Goal: Task Accomplishment & Management: Complete application form

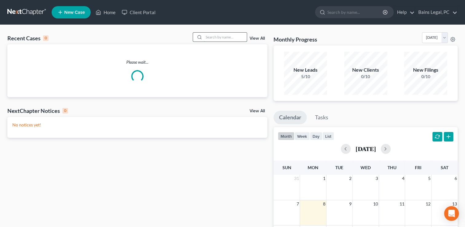
click at [229, 38] on input "search" at bounding box center [225, 37] width 43 height 9
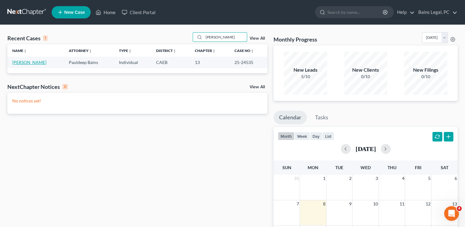
type input "[PERSON_NAME]"
click at [36, 64] on link "[PERSON_NAME]" at bounding box center [29, 62] width 34 height 5
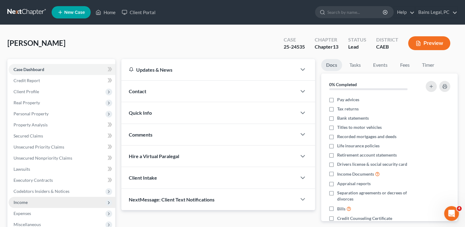
click at [33, 203] on span "Income" at bounding box center [62, 202] width 107 height 11
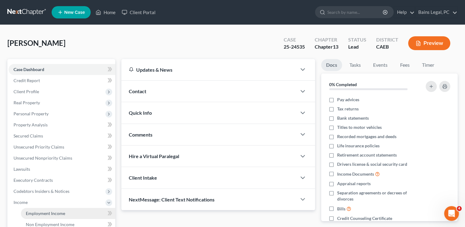
click at [37, 210] on link "Employment Income" at bounding box center [68, 213] width 94 height 11
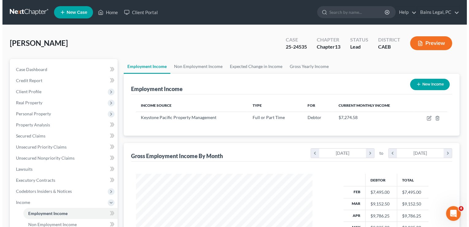
scroll to position [109, 189]
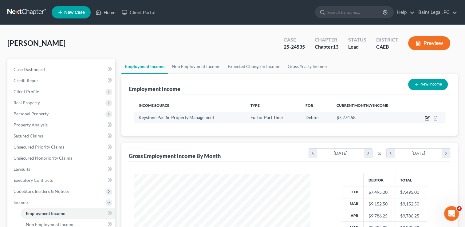
click at [427, 119] on icon "button" at bounding box center [427, 118] width 5 height 5
select select "0"
select select "4"
select select "2"
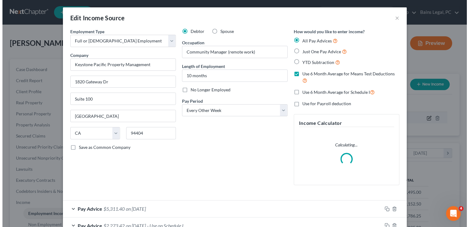
scroll to position [109, 190]
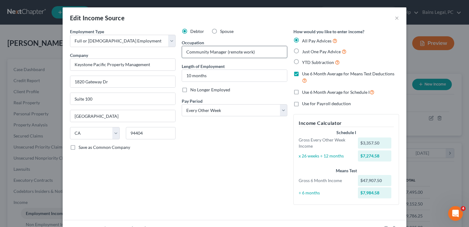
click at [265, 52] on input "Community Manager (remote work)" at bounding box center [234, 52] width 105 height 12
type input "Community Manager"
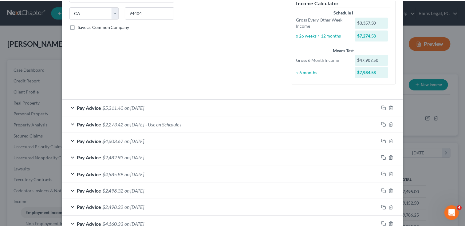
scroll to position [237, 0]
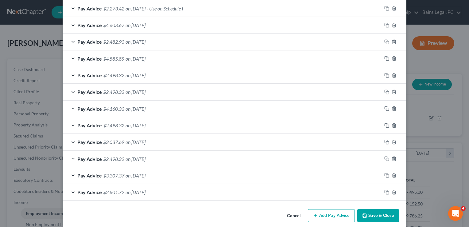
click at [379, 214] on button "Save & Close" at bounding box center [379, 215] width 42 height 13
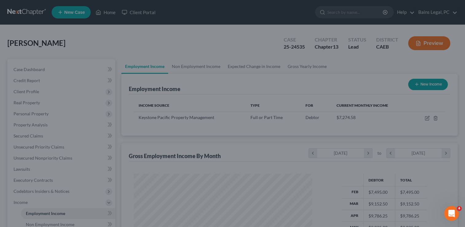
scroll to position [307107, 307028]
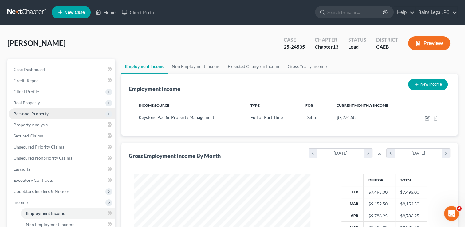
click at [41, 115] on span "Personal Property" at bounding box center [31, 113] width 35 height 5
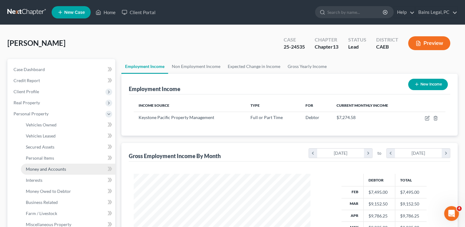
click at [45, 169] on span "Money and Accounts" at bounding box center [46, 168] width 40 height 5
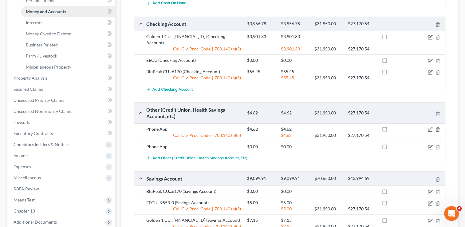
scroll to position [160, 0]
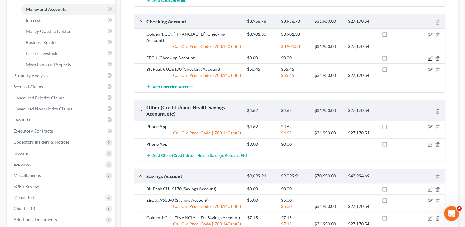
click at [430, 56] on icon "button" at bounding box center [430, 58] width 5 height 5
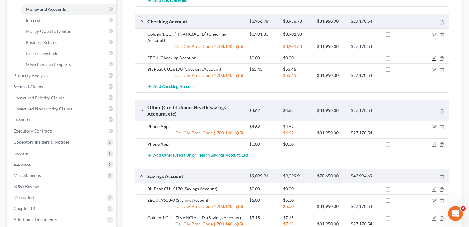
select select "4"
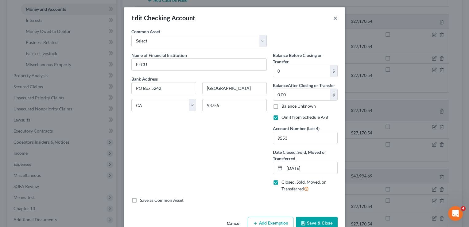
click at [335, 18] on button "×" at bounding box center [336, 17] width 4 height 7
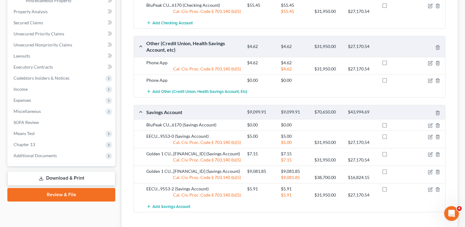
scroll to position [233, 0]
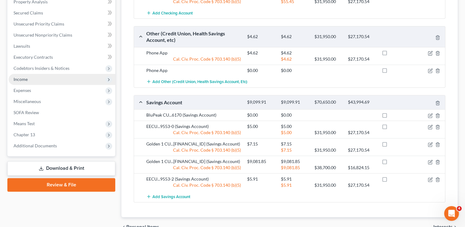
click at [32, 82] on span "Income" at bounding box center [62, 79] width 107 height 11
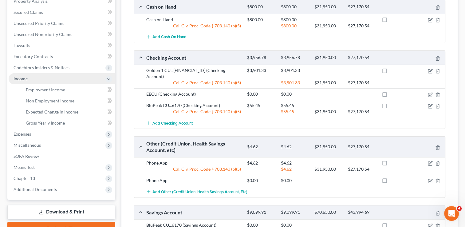
scroll to position [123, 0]
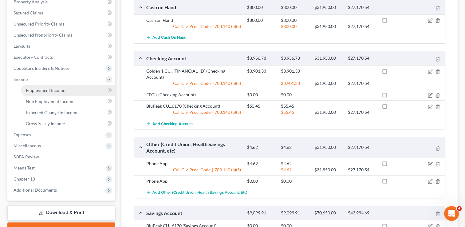
click at [34, 88] on span "Employment Income" at bounding box center [45, 90] width 39 height 5
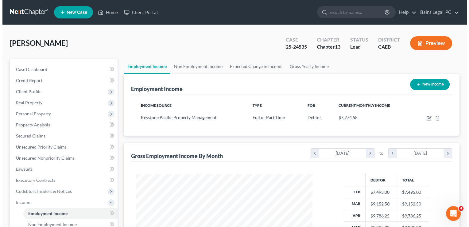
scroll to position [109, 189]
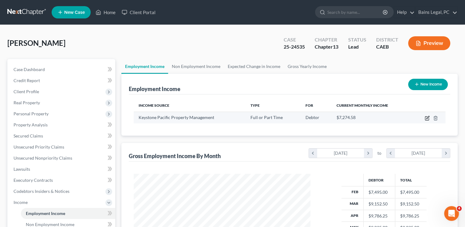
click at [429, 117] on icon "button" at bounding box center [427, 118] width 5 height 5
select select "0"
select select "4"
select select "2"
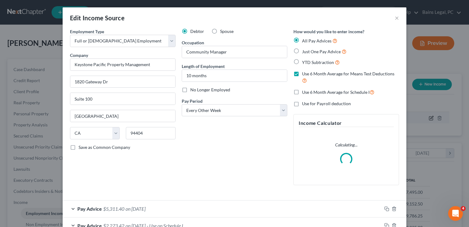
scroll to position [109, 190]
click at [159, 163] on div "Employment Type * Select Full or [DEMOGRAPHIC_DATA] Employment Self Employment …" at bounding box center [123, 109] width 112 height 162
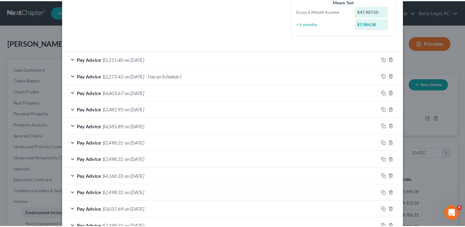
scroll to position [0, 0]
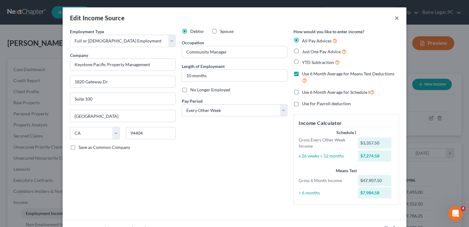
click at [397, 18] on button "×" at bounding box center [397, 17] width 4 height 7
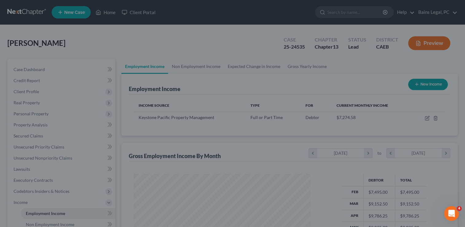
scroll to position [307107, 307028]
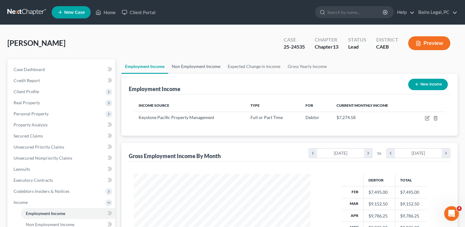
click at [193, 63] on link "Non Employment Income" at bounding box center [196, 66] width 56 height 15
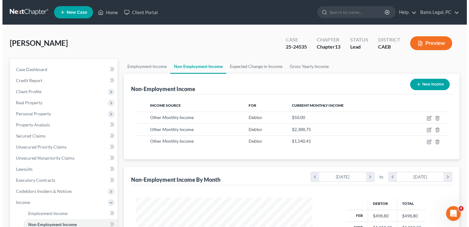
scroll to position [109, 189]
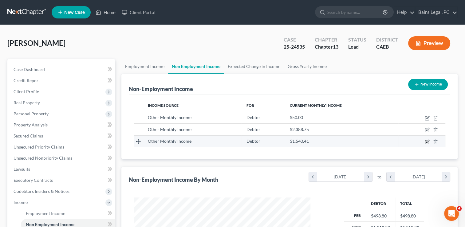
click at [425, 142] on icon "button" at bounding box center [427, 141] width 5 height 5
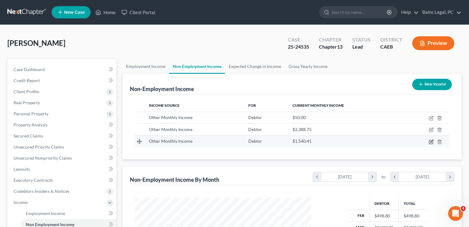
select select "13"
select select "0"
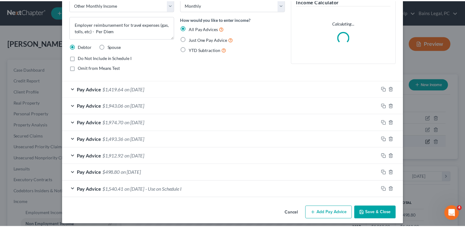
scroll to position [37, 0]
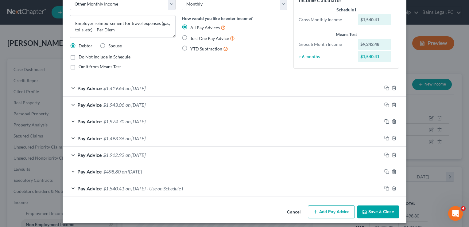
click at [301, 210] on button "Cancel" at bounding box center [293, 212] width 23 height 12
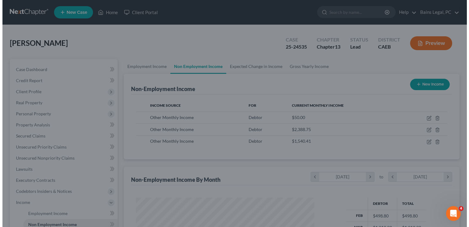
scroll to position [307107, 307028]
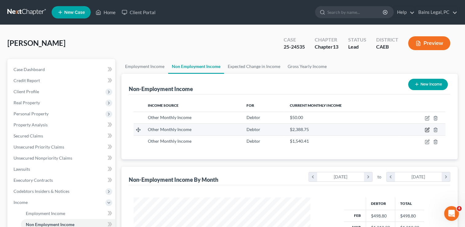
click at [426, 129] on icon "button" at bounding box center [427, 129] width 3 height 3
select select "13"
select select "0"
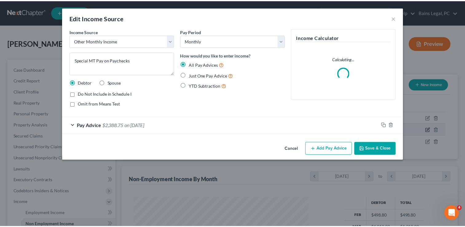
scroll to position [109, 190]
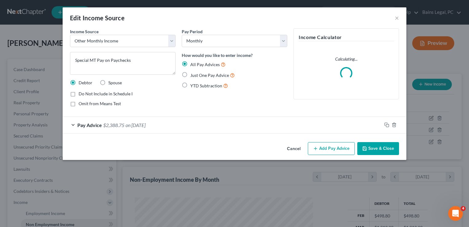
click at [120, 122] on span "$2,388.75" at bounding box center [113, 125] width 21 height 6
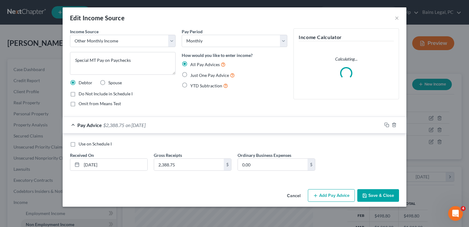
click at [120, 122] on span "$2,388.75" at bounding box center [113, 125] width 21 height 6
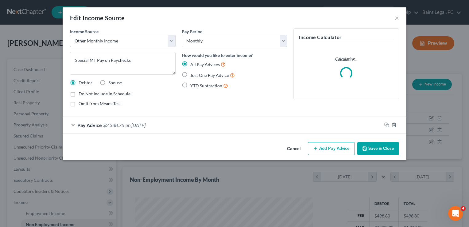
click at [290, 148] on button "Cancel" at bounding box center [293, 149] width 23 height 12
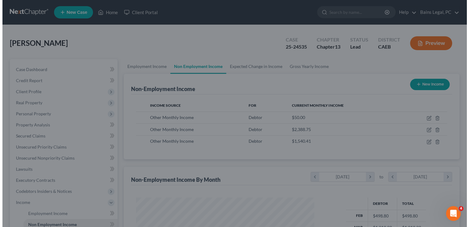
scroll to position [307107, 307028]
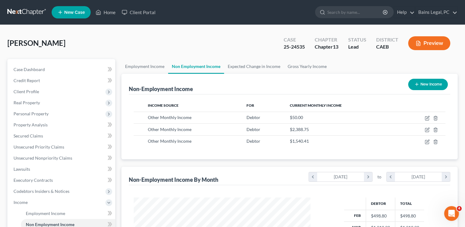
click at [119, 163] on div "Employment Income Non Employment Income Expected Change in Income Gross Yearly …" at bounding box center [289, 209] width 342 height 300
click at [424, 140] on td at bounding box center [421, 141] width 47 height 12
click at [427, 141] on icon "button" at bounding box center [427, 140] width 3 height 3
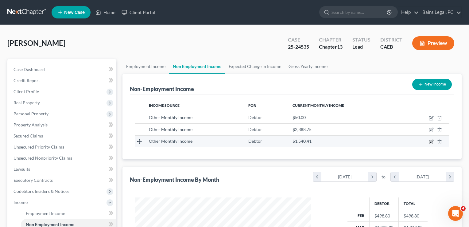
select select "13"
select select "0"
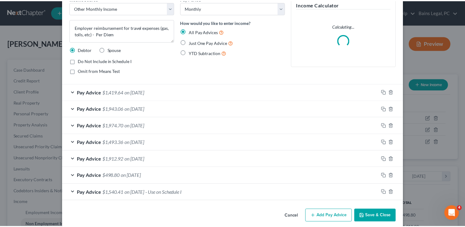
scroll to position [37, 0]
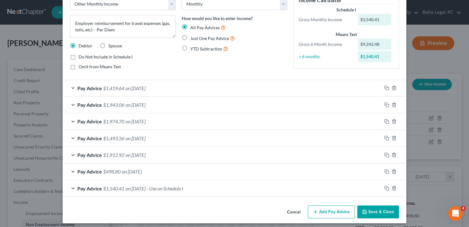
click at [294, 211] on button "Cancel" at bounding box center [293, 212] width 23 height 12
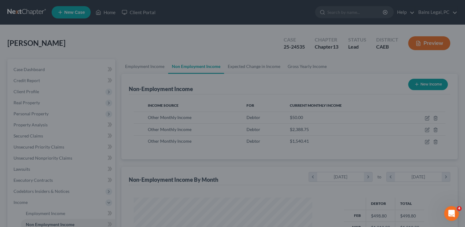
scroll to position [307107, 307028]
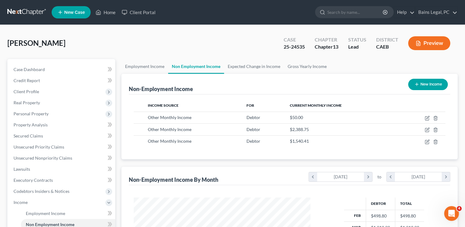
click at [154, 53] on div "[PERSON_NAME] Upgraded Case 25-24535 Chapter Chapter 13 Status Lead District CA…" at bounding box center [232, 45] width 450 height 27
click at [150, 64] on link "Employment Income" at bounding box center [144, 66] width 47 height 15
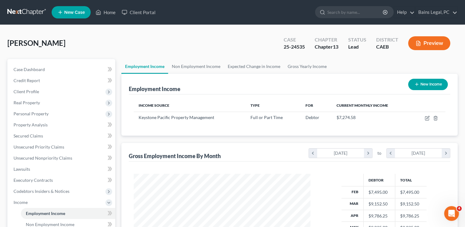
click at [136, 54] on div "[PERSON_NAME] Upgraded Case 25-24535 Chapter Chapter 13 Status Lead District CA…" at bounding box center [232, 45] width 450 height 27
click at [178, 44] on div "[PERSON_NAME] Upgraded Case 25-24535 Chapter Chapter 13 Status Lead District CA…" at bounding box center [232, 45] width 450 height 27
click at [76, 124] on link "Property Analysis" at bounding box center [62, 124] width 107 height 11
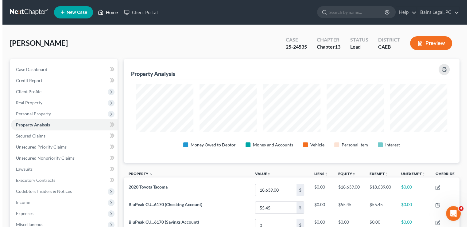
scroll to position [103, 336]
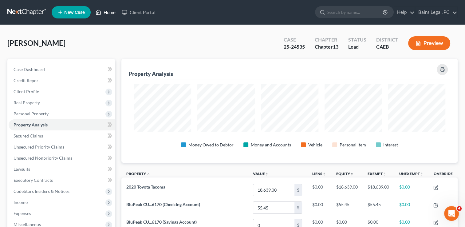
click at [105, 12] on link "Home" at bounding box center [105, 12] width 26 height 11
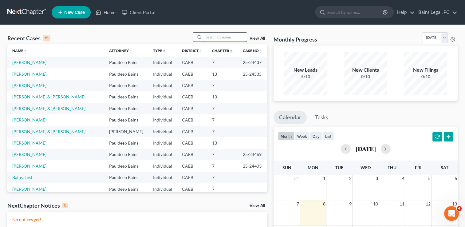
click at [220, 37] on input "search" at bounding box center [225, 37] width 43 height 9
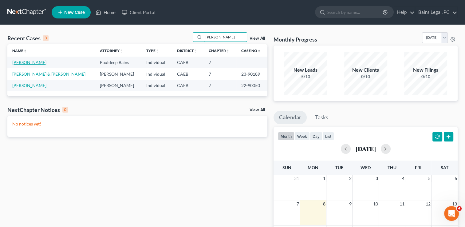
type input "[PERSON_NAME]"
click at [25, 62] on link "[PERSON_NAME]" at bounding box center [29, 62] width 34 height 5
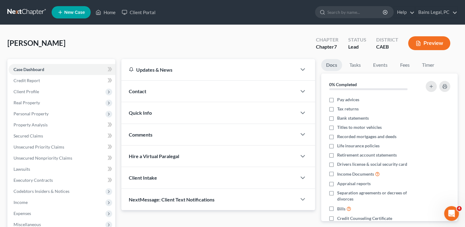
click at [98, 39] on div "[PERSON_NAME] Upgraded Chapter Chapter 7 Status Lead District CAEB Preview" at bounding box center [232, 45] width 450 height 27
click at [36, 112] on span "Personal Property" at bounding box center [31, 113] width 35 height 5
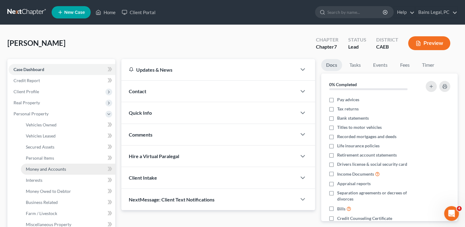
click at [49, 168] on span "Money and Accounts" at bounding box center [46, 168] width 40 height 5
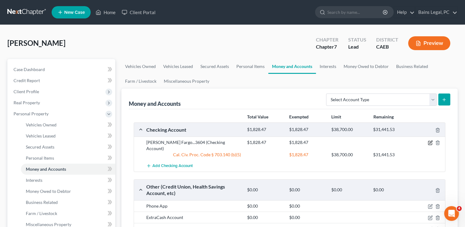
click at [428, 140] on icon "button" at bounding box center [430, 142] width 5 height 5
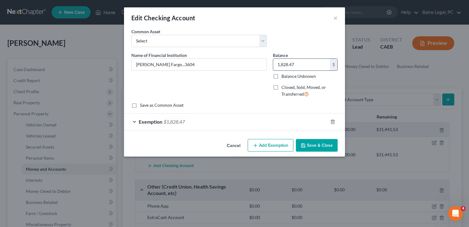
click at [296, 67] on input "1,828.47" at bounding box center [301, 65] width 57 height 12
type input "790"
click at [290, 127] on div "Exemption $1,828.47" at bounding box center [226, 121] width 204 height 16
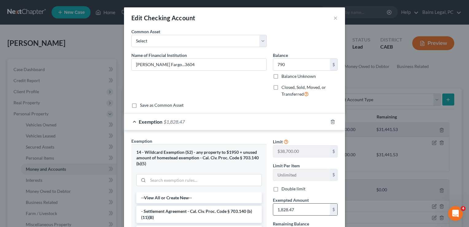
click at [296, 206] on input "1,828.47" at bounding box center [301, 209] width 57 height 12
type input "790"
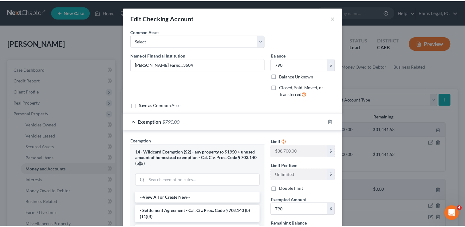
scroll to position [107, 0]
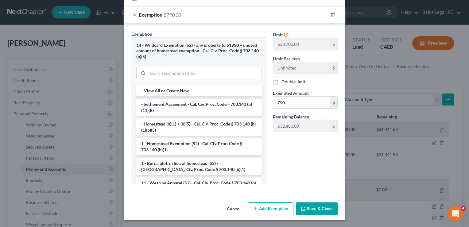
click at [326, 204] on button "Save & Close" at bounding box center [317, 208] width 42 height 13
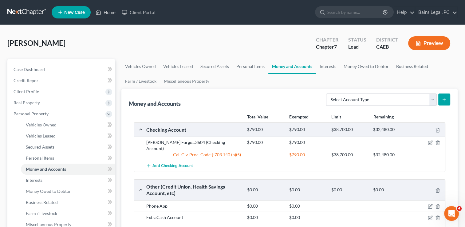
click at [232, 40] on div "[PERSON_NAME] Upgraded Chapter Chapter 7 Status Lead District CAEB Preview" at bounding box center [232, 45] width 450 height 27
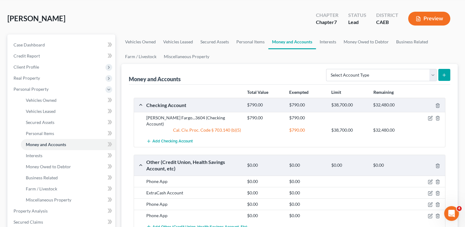
scroll to position [25, 0]
drag, startPoint x: 334, startPoint y: 39, endPoint x: 355, endPoint y: 39, distance: 21.5
click at [334, 39] on link "Interests" at bounding box center [328, 41] width 24 height 15
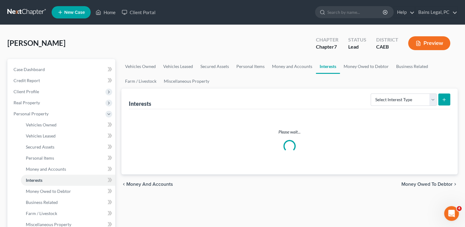
click at [363, 39] on div "Status" at bounding box center [357, 39] width 18 height 7
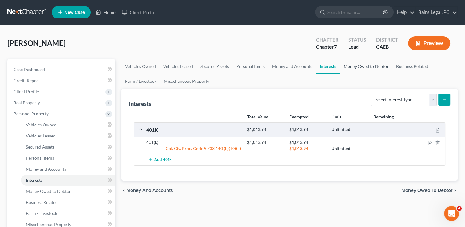
click at [367, 71] on link "Money Owed to Debtor" at bounding box center [366, 66] width 53 height 15
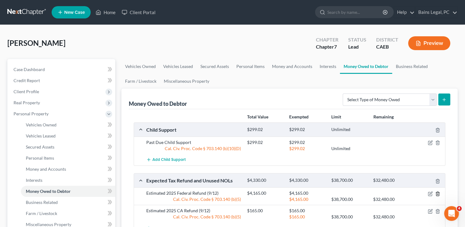
click at [439, 191] on icon "button" at bounding box center [437, 193] width 5 height 5
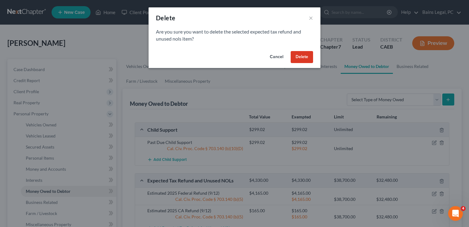
click at [299, 54] on button "Delete" at bounding box center [302, 57] width 22 height 12
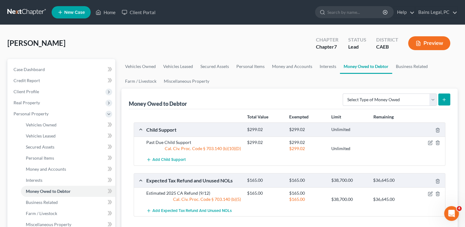
click at [431, 190] on div at bounding box center [428, 193] width 33 height 6
click at [430, 192] on icon "button" at bounding box center [430, 193] width 5 height 5
select select "1"
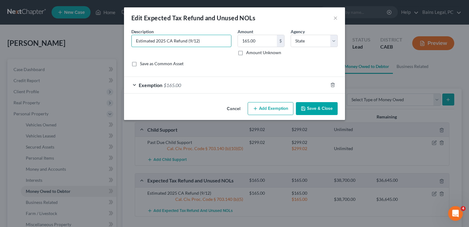
drag, startPoint x: 213, startPoint y: 40, endPoint x: 33, endPoint y: 29, distance: 180.4
click at [33, 29] on div "Edit Expected Tax Refund and Unused NOLs × An exemption set must first be selec…" at bounding box center [234, 113] width 469 height 227
type input "Possible CA and FED 2025 Tax Refund (2/3)"
click at [251, 40] on input "165.00" at bounding box center [257, 41] width 39 height 12
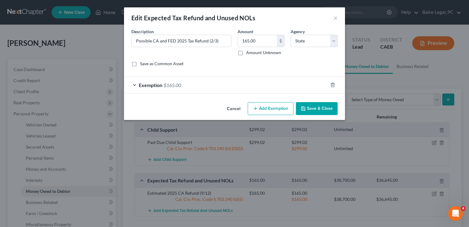
click at [246, 53] on label "Amount Unknown" at bounding box center [263, 52] width 35 height 6
click at [249, 53] on input "Amount Unknown" at bounding box center [251, 51] width 4 height 4
checkbox input "true"
type input "0.00"
click at [323, 41] on select "Select Federal State Local" at bounding box center [314, 41] width 47 height 12
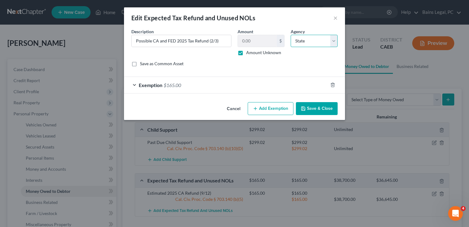
select select
click at [291, 35] on select "Select Federal State Local" at bounding box center [314, 41] width 47 height 12
click at [267, 86] on div "Exemption $165.00" at bounding box center [226, 85] width 204 height 16
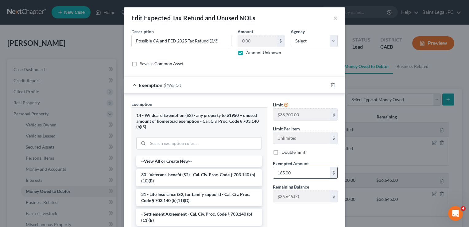
click at [295, 169] on input "165.00" at bounding box center [301, 173] width 57 height 12
type input "7,500"
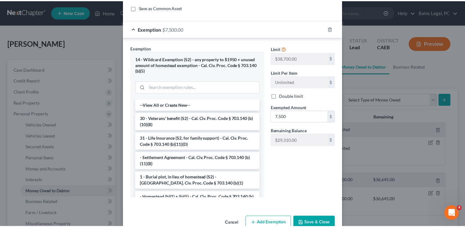
scroll to position [70, 0]
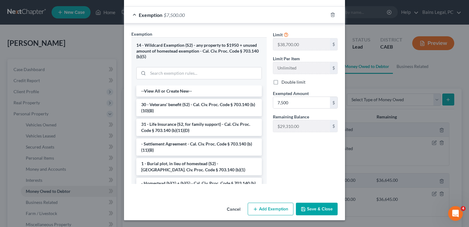
click at [307, 208] on button "Save & Close" at bounding box center [317, 208] width 42 height 13
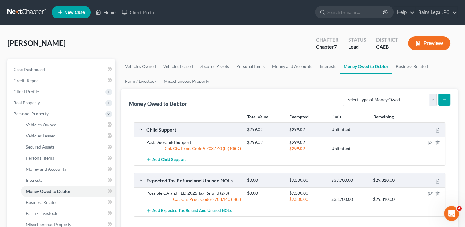
click at [145, 57] on div "[PERSON_NAME] Upgraded Chapter Chapter 7 Status Lead District CAEB Preview" at bounding box center [232, 45] width 450 height 27
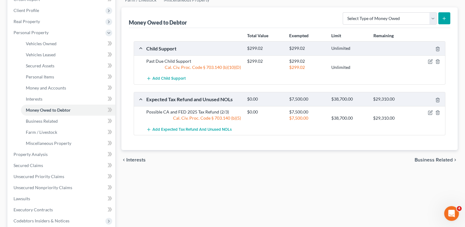
scroll to position [111, 0]
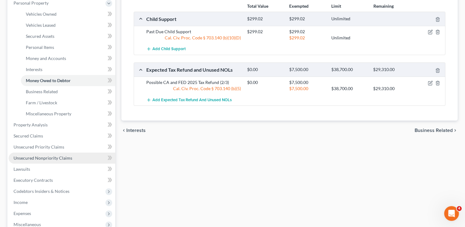
click at [39, 153] on link "Unsecured Nonpriority Claims" at bounding box center [62, 157] width 107 height 11
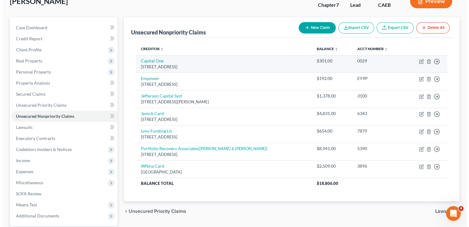
scroll to position [49, 0]
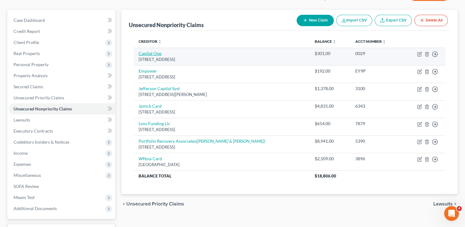
click at [154, 54] on link "Capital One" at bounding box center [150, 53] width 23 height 5
select select "46"
select select "2"
select select "0"
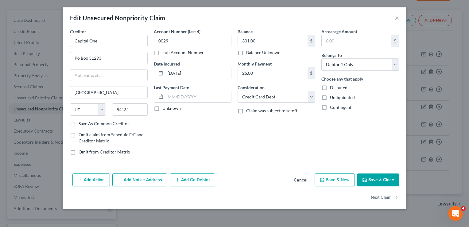
click at [150, 178] on button "Add Notice Address" at bounding box center [139, 179] width 55 height 13
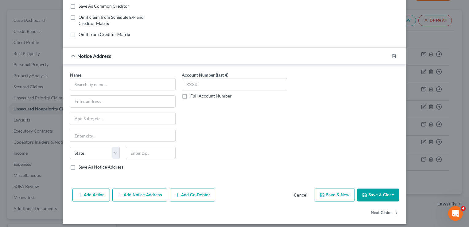
scroll to position [120, 0]
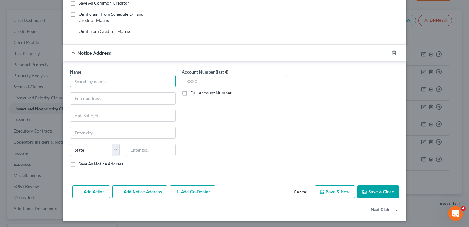
click at [144, 80] on input "text" at bounding box center [123, 81] width 106 height 12
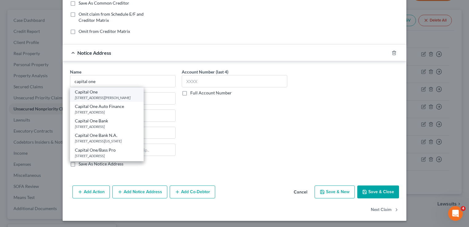
click at [96, 96] on div "[STREET_ADDRESS][PERSON_NAME]" at bounding box center [107, 97] width 64 height 5
type input "Capital One"
type input "[STREET_ADDRESS]"
type input "[PERSON_NAME]"
select select "48"
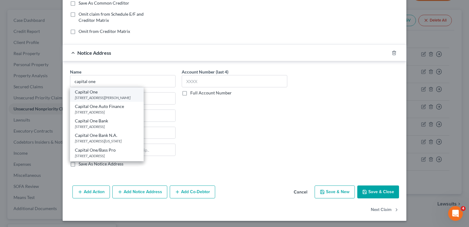
type input "22102-3491"
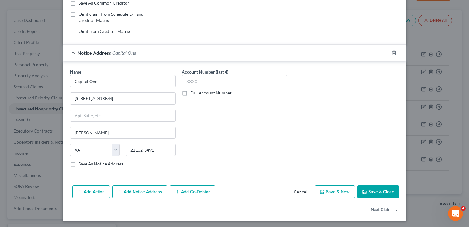
click at [374, 194] on button "Save & Close" at bounding box center [379, 191] width 42 height 13
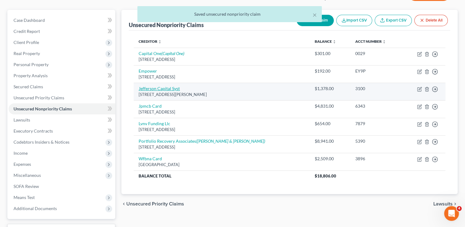
click at [152, 89] on link "Jefferson Capital Syst" at bounding box center [159, 88] width 41 height 5
select select "24"
select select "0"
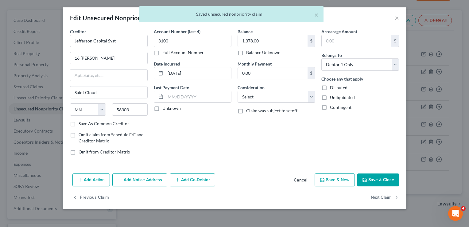
click at [149, 185] on button "Add Notice Address" at bounding box center [139, 179] width 55 height 13
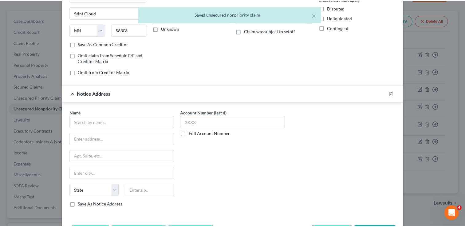
scroll to position [111, 0]
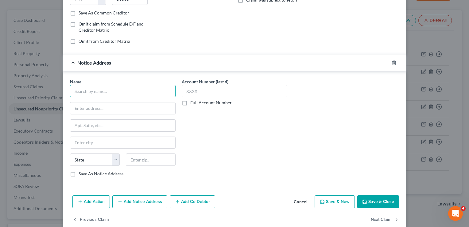
click at [118, 93] on input "text" at bounding box center [123, 91] width 106 height 12
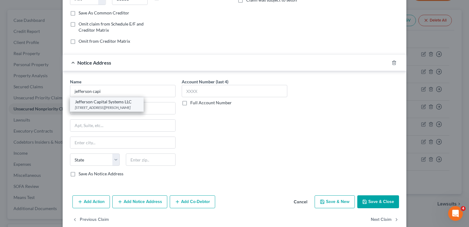
click at [113, 103] on div "Jefferson Capital Systems LLC" at bounding box center [107, 102] width 64 height 6
type input "Jefferson Capital Systems LLC"
type input "16 [PERSON_NAME]"
type input "Saint Cloud"
select select "24"
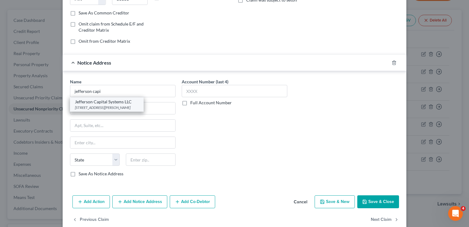
type input "56303"
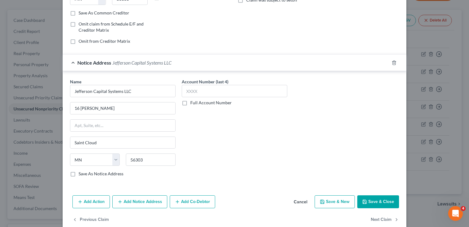
click at [375, 197] on button "Save & Close" at bounding box center [379, 201] width 42 height 13
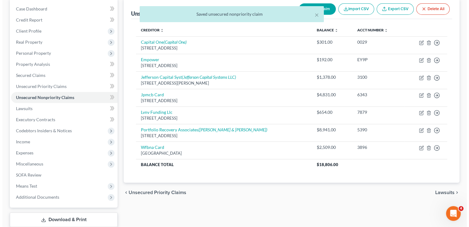
scroll to position [61, 0]
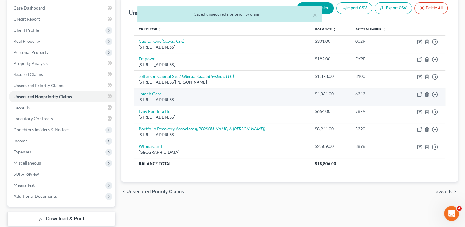
click at [155, 93] on link "Jpmcb Card" at bounding box center [150, 93] width 23 height 5
select select "7"
select select "2"
select select "0"
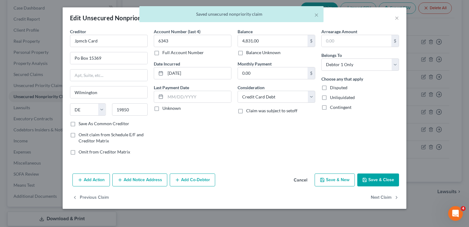
click at [150, 187] on div "Add Action Add Notice Address Add Co-Debtor Cancel Save & New Save & Close" at bounding box center [235, 181] width 344 height 20
click at [134, 182] on button "Add Notice Address" at bounding box center [139, 179] width 55 height 13
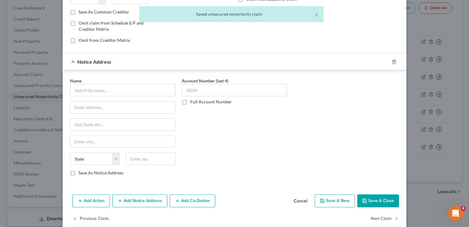
scroll to position [120, 0]
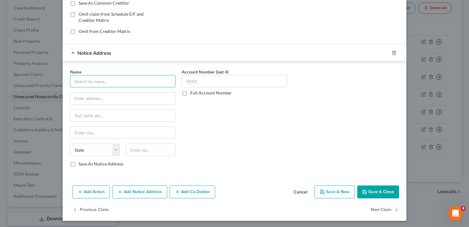
click at [106, 80] on input "text" at bounding box center [123, 81] width 106 height 12
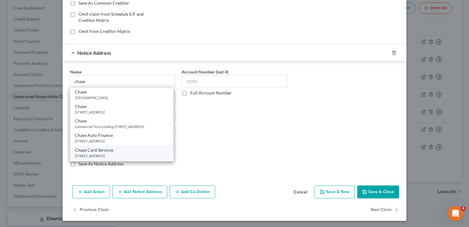
click at [106, 151] on div "Chase Card Services" at bounding box center [122, 150] width 94 height 6
type input "Chase Card Services"
type input "PO Box 6294"
type input "[PERSON_NAME] Stream"
select select "14"
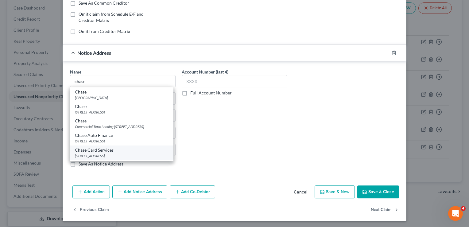
type input "60197"
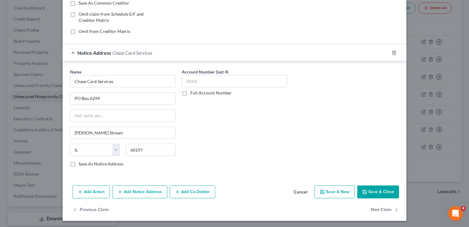
click at [390, 192] on button "Save & Close" at bounding box center [379, 191] width 42 height 13
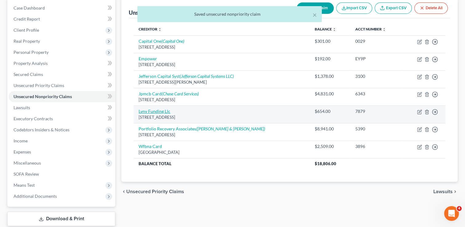
click at [152, 111] on link "Lvnv Funding Llc" at bounding box center [155, 110] width 32 height 5
select select "42"
select select "0"
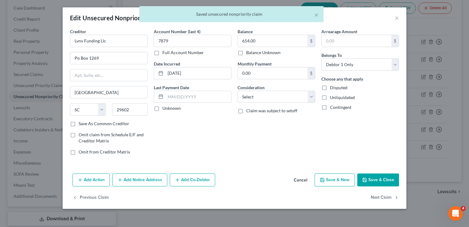
click at [151, 177] on button "Add Notice Address" at bounding box center [139, 179] width 55 height 13
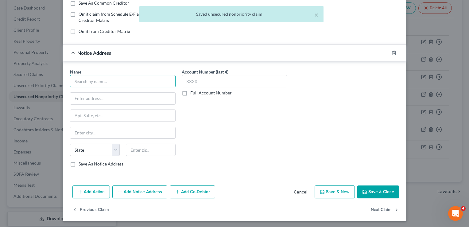
click at [127, 80] on input "text" at bounding box center [123, 81] width 106 height 12
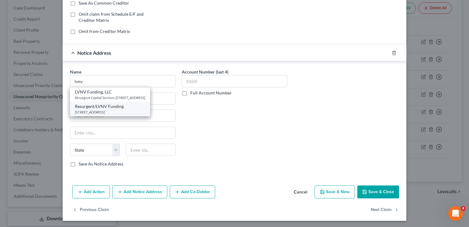
click at [105, 115] on div "[STREET_ADDRESS]" at bounding box center [110, 111] width 70 height 5
type input "Resurgent/LVNV Funding"
type input "PO Box 1269"
type input "[GEOGRAPHIC_DATA]"
select select "42"
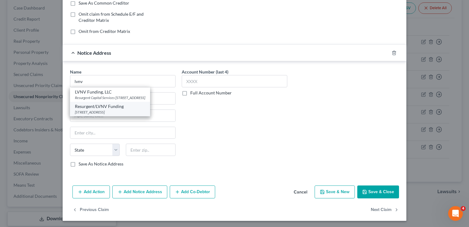
type input "29602"
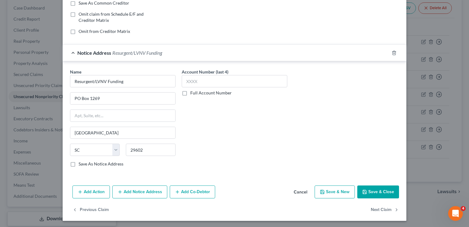
click at [375, 192] on button "Save & Close" at bounding box center [379, 191] width 42 height 13
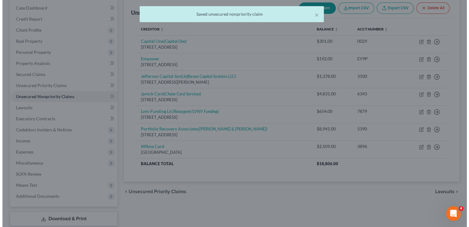
scroll to position [0, 0]
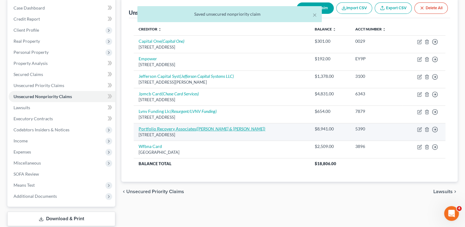
click at [172, 127] on link "Portfolio Recovery Associates ([PERSON_NAME] & [PERSON_NAME])" at bounding box center [202, 128] width 127 height 5
select select "48"
select select "0"
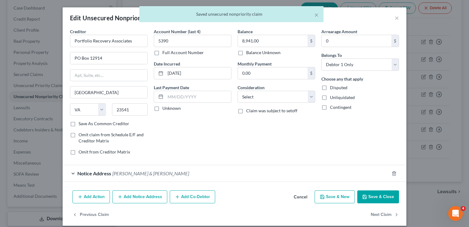
click at [144, 198] on button "Add Notice Address" at bounding box center [139, 196] width 55 height 13
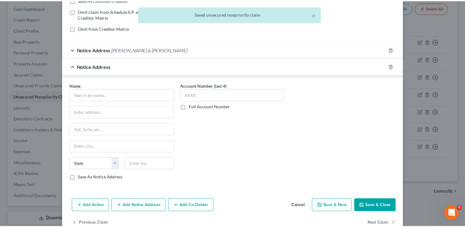
scroll to position [137, 0]
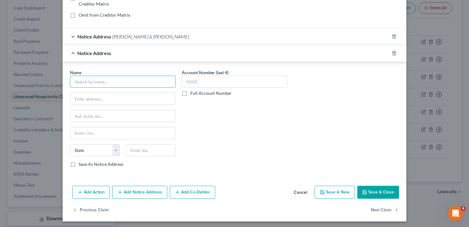
click at [103, 80] on input "text" at bounding box center [123, 82] width 106 height 12
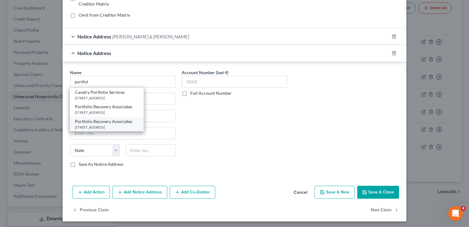
click at [99, 122] on div "Portfolio Recovery Associates" at bounding box center [107, 121] width 64 height 6
type input "Portfolio Recovery Associates"
type input "[STREET_ADDRESS]"
type input "Suite 100"
type input "[GEOGRAPHIC_DATA]"
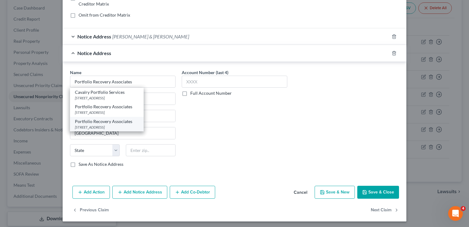
select select "48"
type input "23502"
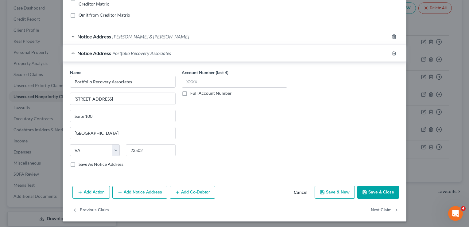
click at [382, 192] on button "Save & Close" at bounding box center [379, 192] width 42 height 13
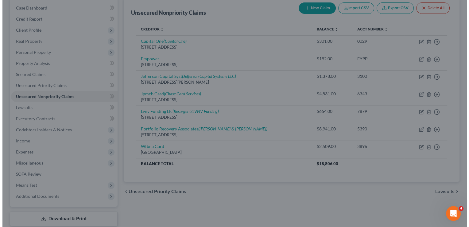
scroll to position [0, 0]
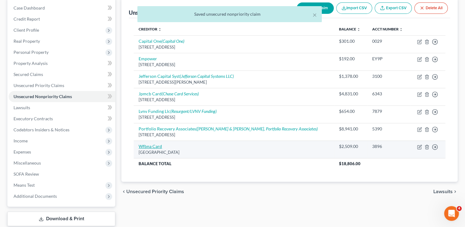
click at [156, 147] on link "Wfbna Card" at bounding box center [150, 145] width 23 height 5
select select "24"
select select "2"
select select "0"
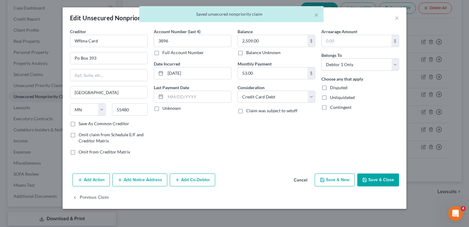
click at [144, 178] on button "Add Notice Address" at bounding box center [139, 179] width 55 height 13
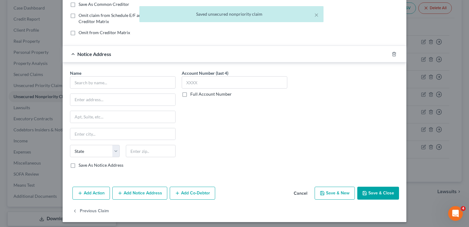
scroll to position [120, 0]
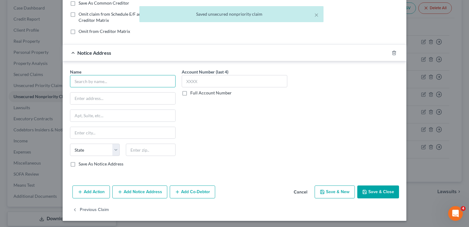
click at [99, 79] on input "text" at bounding box center [123, 81] width 106 height 12
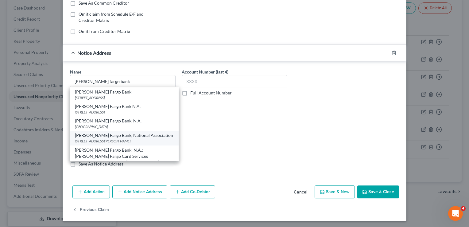
click at [106, 136] on div "[PERSON_NAME] Fargo Bank, National Association" at bounding box center [124, 135] width 99 height 6
type input "[PERSON_NAME] Fargo Bank, National Association"
type input "101 N [PERSON_NAME]"
type input "[GEOGRAPHIC_DATA]"
select select "43"
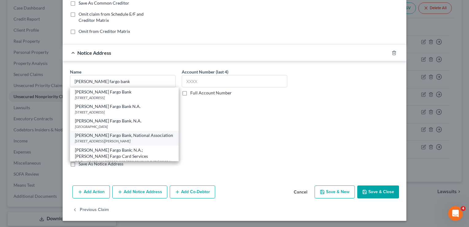
type input "57104"
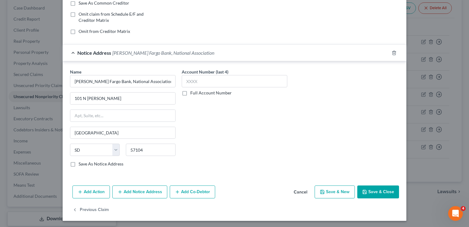
click at [369, 191] on button "Save & Close" at bounding box center [379, 191] width 42 height 13
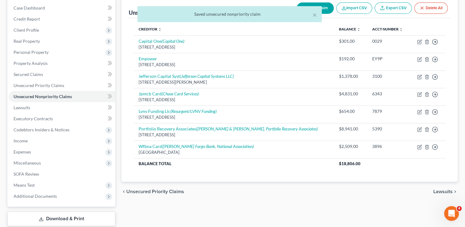
click at [323, 8] on div "× Saved unsecured nonpriority claim" at bounding box center [229, 15] width 465 height 19
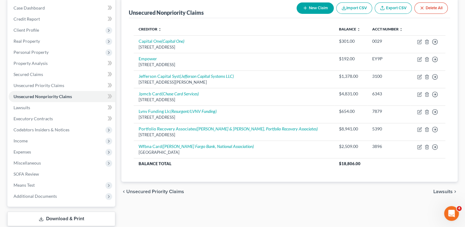
click at [316, 14] on div "New Claim Import CSV Export CSV Delete All" at bounding box center [372, 8] width 156 height 16
click at [316, 8] on button "New Claim" at bounding box center [314, 7] width 37 height 11
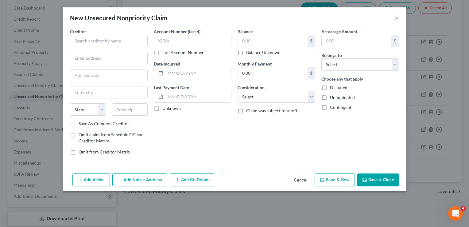
click at [90, 47] on div "Creditor * State [US_STATE] AK AR AZ CA CO [GEOGRAPHIC_DATA] DE DC [GEOGRAPHIC_…" at bounding box center [109, 74] width 78 height 92
click at [87, 42] on input "text" at bounding box center [109, 41] width 78 height 12
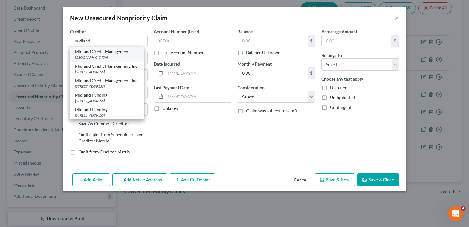
click at [95, 56] on div "[GEOGRAPHIC_DATA]" at bounding box center [107, 57] width 64 height 5
type input "Midland Credit Management"
type input "PO Box 301030"
type input "[GEOGRAPHIC_DATA]"
select select "4"
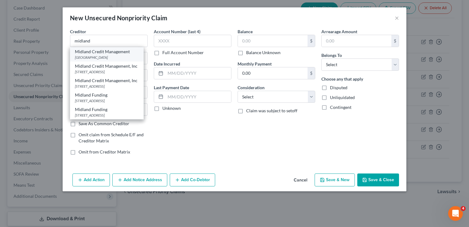
type input "90030"
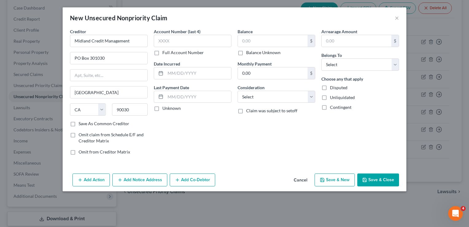
click at [150, 183] on button "Add Notice Address" at bounding box center [139, 179] width 55 height 13
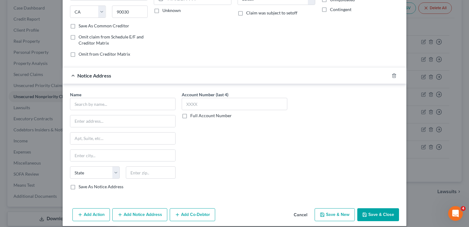
scroll to position [103, 0]
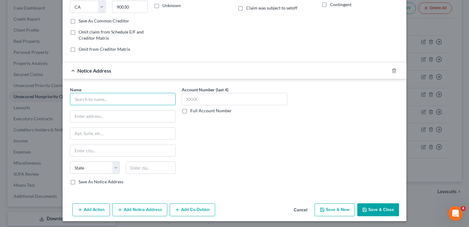
click at [110, 97] on input "text" at bounding box center [123, 99] width 106 height 12
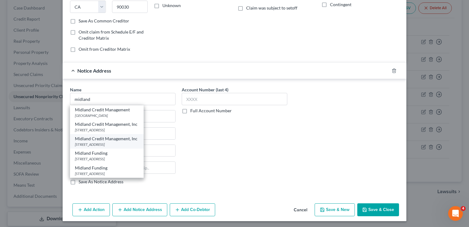
click at [110, 142] on div "[STREET_ADDRESS]" at bounding box center [107, 144] width 64 height 5
type input "Midland Credit Management, Inc"
type input "350 Camino De La Reina"
type input "Suite 100"
type input "[GEOGRAPHIC_DATA]"
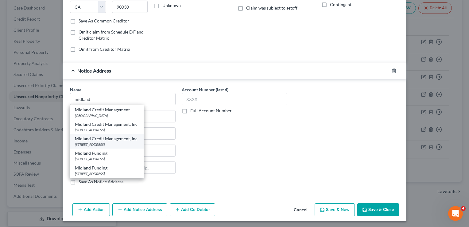
select select "4"
type input "92108"
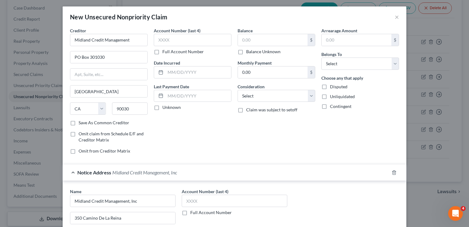
scroll to position [0, 0]
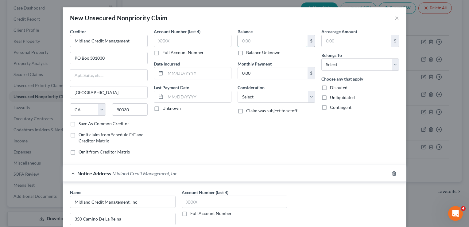
click at [264, 37] on input "text" at bounding box center [273, 41] width 70 height 12
type input "4,441.60"
click at [348, 63] on select "Select Debtor 1 Only Debtor 2 Only Debtor 1 And Debtor 2 Only At Least One Of T…" at bounding box center [361, 64] width 78 height 12
select select "0"
click at [322, 58] on select "Select Debtor 1 Only Debtor 2 Only Debtor 1 And Debtor 2 Only At Least One Of T…" at bounding box center [361, 64] width 78 height 12
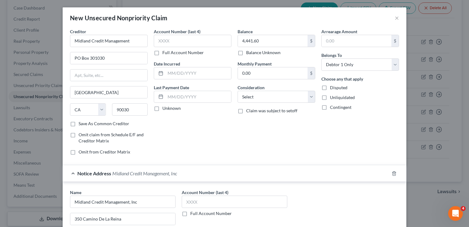
click at [311, 151] on div "Balance 4,441.60 $ Balance Unknown Balance Undetermined 4,441.60 $ Balance Unkn…" at bounding box center [277, 93] width 84 height 131
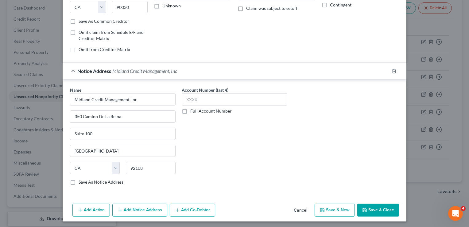
scroll to position [103, 0]
click at [152, 209] on button "Add Notice Address" at bounding box center [139, 209] width 55 height 13
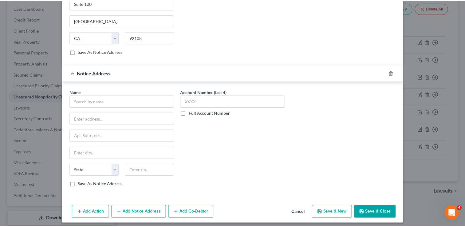
scroll to position [234, 0]
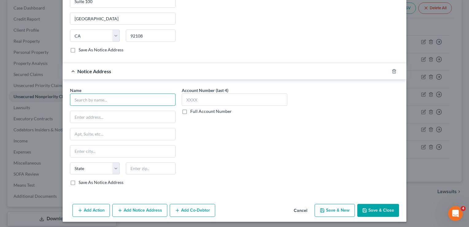
click at [104, 98] on input "text" at bounding box center [123, 99] width 106 height 12
type input "Smile generation"
click at [121, 104] on input "Smile generation" at bounding box center [123, 99] width 106 height 12
click at [125, 113] on input "text" at bounding box center [122, 117] width 105 height 12
type input "1053 Hunters Xing"
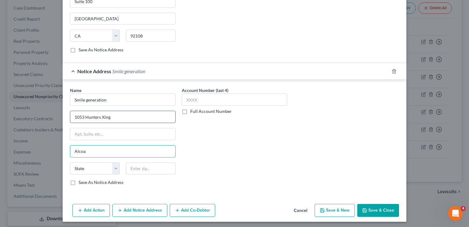
type input "Alcoa"
select select "44"
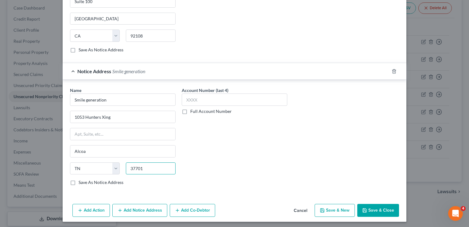
type input "37701"
click at [384, 207] on button "Save & Close" at bounding box center [379, 210] width 42 height 13
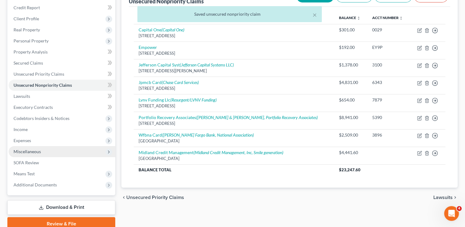
scroll to position [74, 0]
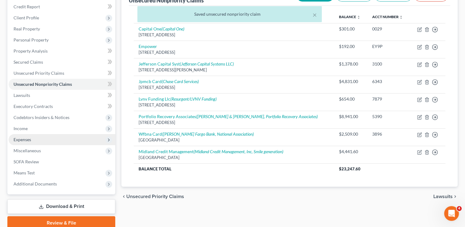
click at [35, 136] on span "Expenses" at bounding box center [62, 139] width 107 height 11
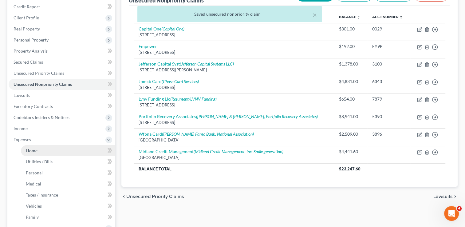
click at [40, 149] on link "Home" at bounding box center [68, 150] width 94 height 11
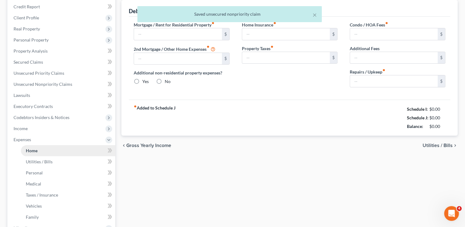
scroll to position [49, 0]
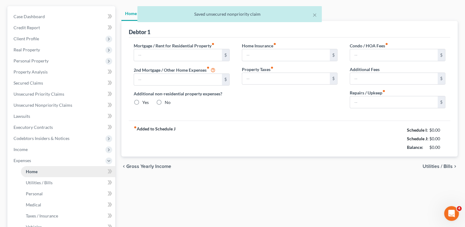
type input "2,161.00"
type input "0.00"
radio input "true"
type input "17.75"
type input "0.00"
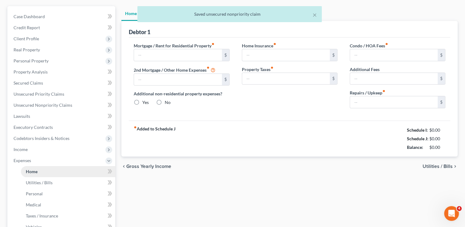
type input "0.00"
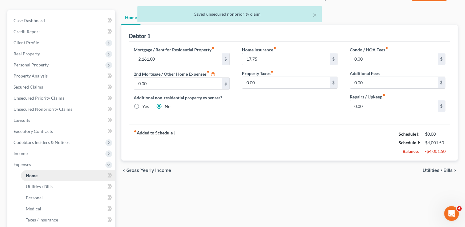
scroll to position [0, 0]
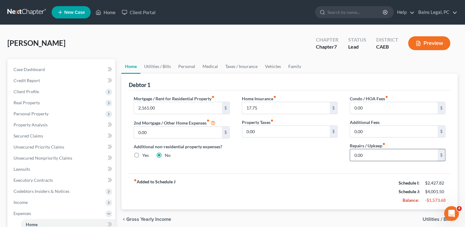
click at [386, 151] on input "0.00" at bounding box center [394, 155] width 88 height 12
type input "20"
click at [186, 63] on link "Personal" at bounding box center [186, 66] width 24 height 15
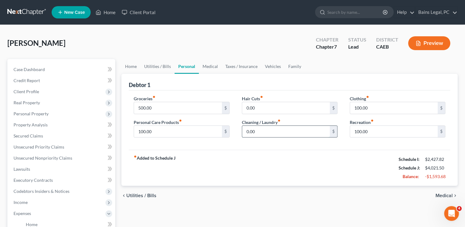
click at [274, 129] on input "0.00" at bounding box center [286, 132] width 88 height 12
type input "25"
type input "120"
click at [212, 67] on link "Medical" at bounding box center [210, 66] width 23 height 15
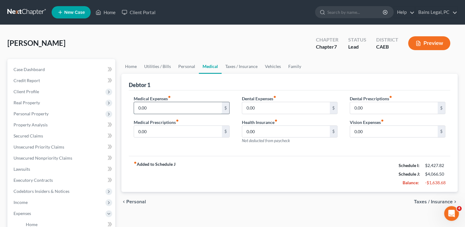
click at [208, 108] on input "0.00" at bounding box center [178, 108] width 88 height 12
type input "75"
click at [279, 65] on link "Vehicles" at bounding box center [272, 66] width 23 height 15
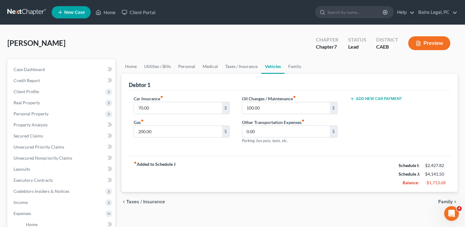
click at [248, 201] on div "chevron_left Taxes / Insurance Family chevron_right" at bounding box center [289, 202] width 336 height 20
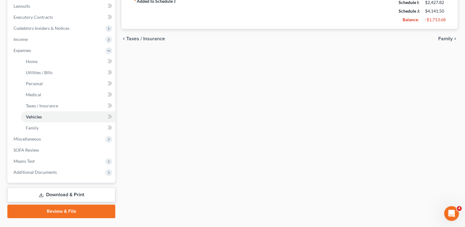
scroll to position [172, 0]
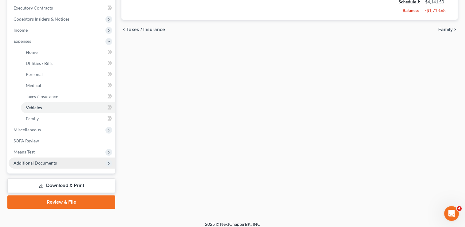
click at [33, 162] on span "Additional Documents" at bounding box center [35, 162] width 43 height 5
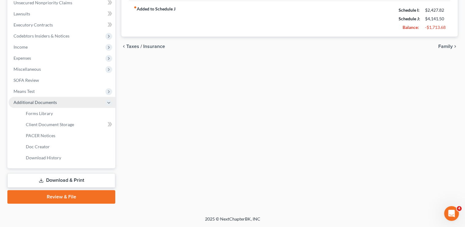
scroll to position [155, 0]
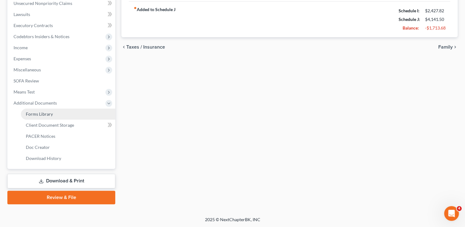
click at [35, 115] on span "Forms Library" at bounding box center [39, 113] width 27 height 5
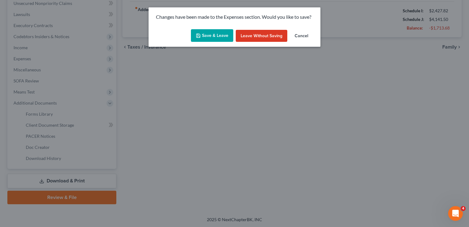
click at [199, 37] on icon "button" at bounding box center [199, 36] width 4 height 4
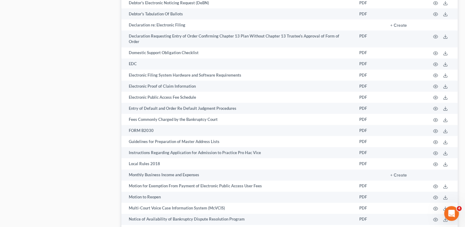
scroll to position [961, 0]
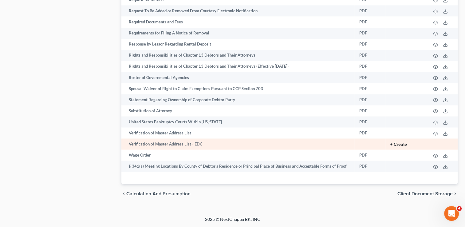
click at [394, 142] on button "+ Create" at bounding box center [398, 144] width 17 height 4
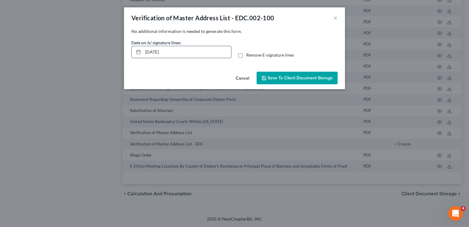
click at [205, 50] on input "[DATE]" at bounding box center [187, 52] width 88 height 12
click at [246, 56] on label "Remove E-signature lines" at bounding box center [270, 55] width 48 height 6
click at [249, 56] on input "Remove E-signature lines" at bounding box center [251, 54] width 4 height 4
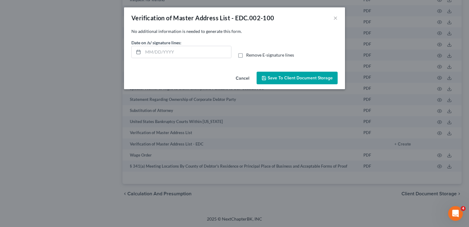
checkbox input "true"
click at [268, 74] on button "Save to Client Document Storage" at bounding box center [297, 78] width 81 height 13
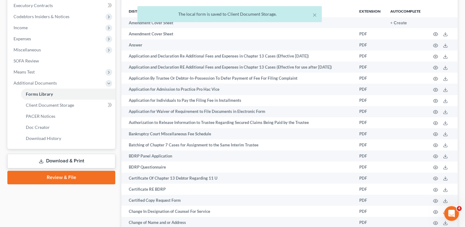
click at [86, 158] on link "Download & Print" at bounding box center [61, 161] width 108 height 14
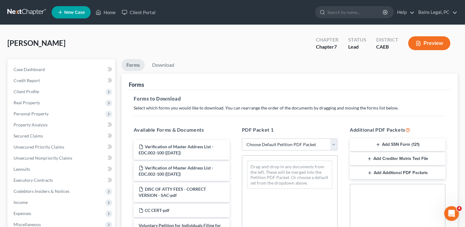
click at [305, 147] on select "Choose Default Petition PDF Packet Complete Bankruptcy Petition (all forms and …" at bounding box center [290, 144] width 96 height 12
select select "0"
click at [242, 138] on select "Choose Default Petition PDF Packet Complete Bankruptcy Petition (all forms and …" at bounding box center [290, 144] width 96 height 12
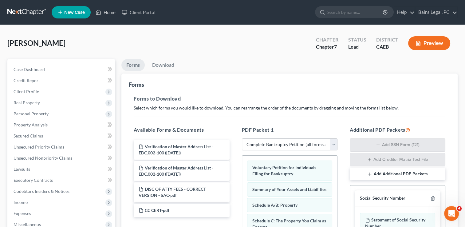
click at [260, 101] on h5 "Forms to Download" at bounding box center [290, 98] width 312 height 7
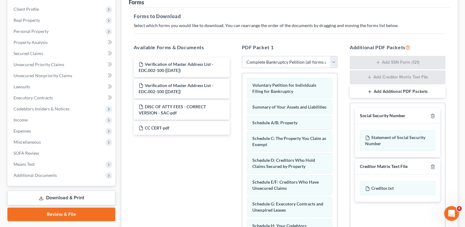
scroll to position [98, 0]
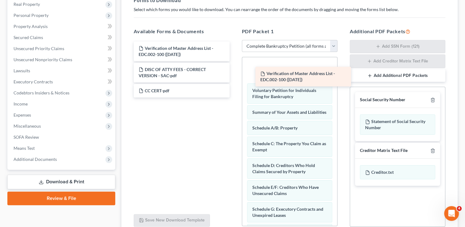
drag, startPoint x: 174, startPoint y: 46, endPoint x: 296, endPoint y: 72, distance: 124.4
click at [234, 72] on div "Verification of Master Address List - EDC.002-100 ([DATE]) Verification of Mast…" at bounding box center [181, 69] width 105 height 56
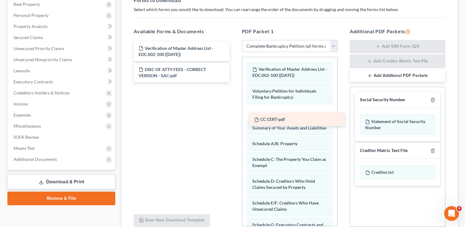
drag, startPoint x: 184, startPoint y: 87, endPoint x: 300, endPoint y: 116, distance: 119.1
click at [234, 82] on div "CC CERT-pdf Verification of Master Address List - EDC.002-100 ([DATE]) DISC OF …" at bounding box center [181, 61] width 105 height 41
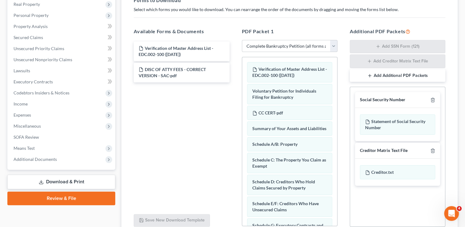
scroll to position [273, 0]
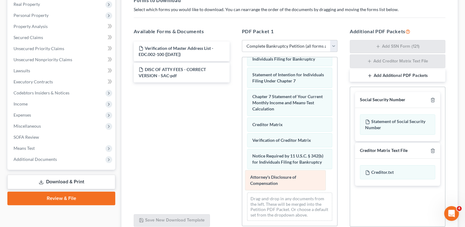
drag, startPoint x: 272, startPoint y: 177, endPoint x: 178, endPoint y: 142, distance: 100.9
click at [242, 142] on div "Attorney's Disclosure of Compensation Verification of Master Address List - EDC…" at bounding box center [289, 9] width 95 height 431
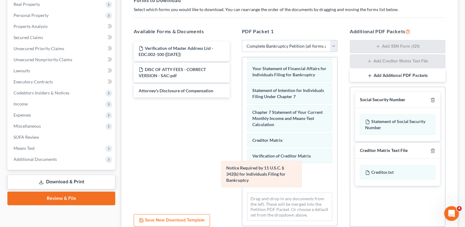
scroll to position [223, 0]
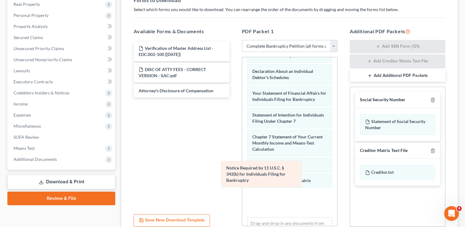
drag, startPoint x: 273, startPoint y: 186, endPoint x: 171, endPoint y: 149, distance: 109.4
click at [242, 149] on div "Notice Required by 11 U.S.C. § 342(b) for Individuals Filing for Bankruptcy Ver…" at bounding box center [289, 42] width 95 height 416
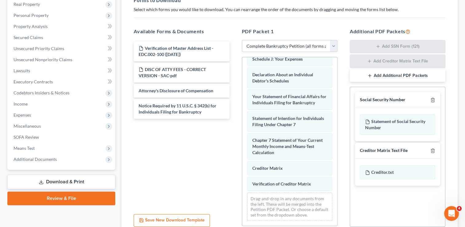
scroll to position [207, 0]
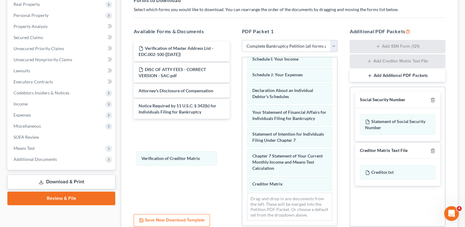
drag, startPoint x: 300, startPoint y: 186, endPoint x: 209, endPoint y: 169, distance: 92.5
click at [242, 160] on div "Verification of Creditor Matrix Verification of Master Address List - EDC.002-1…" at bounding box center [289, 39] width 95 height 372
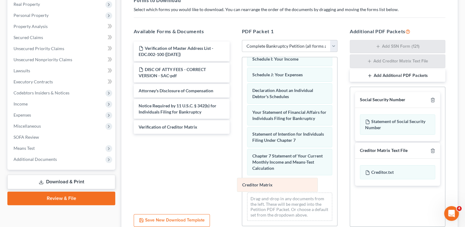
scroll to position [192, 0]
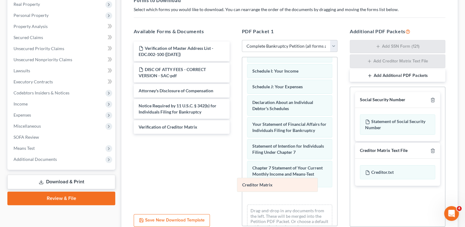
drag, startPoint x: 302, startPoint y: 187, endPoint x: 182, endPoint y: 164, distance: 122.5
click at [242, 164] on div "Creditor Matrix Verification of Master Address List - EDC.002-100 ([DATE]) Volu…" at bounding box center [289, 51] width 95 height 372
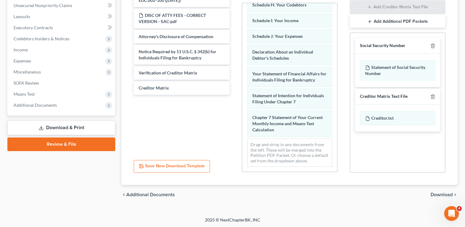
click at [448, 192] on span "Download" at bounding box center [441, 194] width 22 height 5
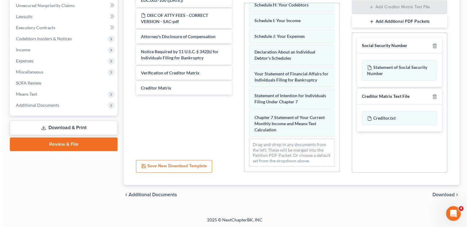
scroll to position [99, 0]
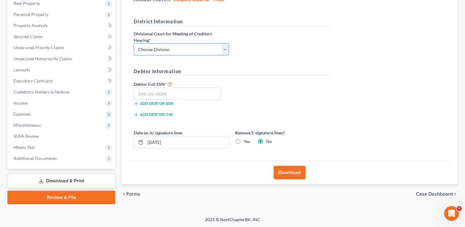
click at [181, 45] on select "Choose Division Fresno Modesto [GEOGRAPHIC_DATA]" at bounding box center [181, 49] width 95 height 12
select select "2"
click at [134, 43] on select "Choose Division Fresno Modesto [GEOGRAPHIC_DATA]" at bounding box center [181, 49] width 95 height 12
click at [166, 95] on input "text" at bounding box center [177, 94] width 87 height 12
click at [188, 91] on input "text" at bounding box center [177, 94] width 87 height 12
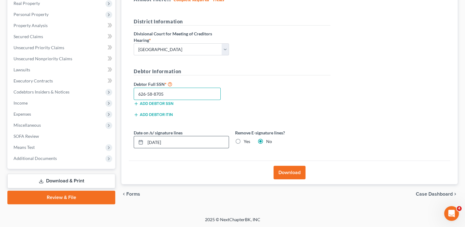
type input "626-58-8705"
click at [176, 143] on input "[DATE]" at bounding box center [186, 142] width 83 height 12
type input "0"
click at [244, 141] on label "Yes" at bounding box center [247, 141] width 6 height 6
click at [246, 141] on input "Yes" at bounding box center [248, 140] width 4 height 4
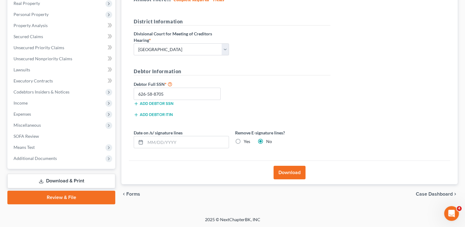
radio input "true"
radio input "false"
click at [284, 169] on button "Download" at bounding box center [289, 173] width 32 height 14
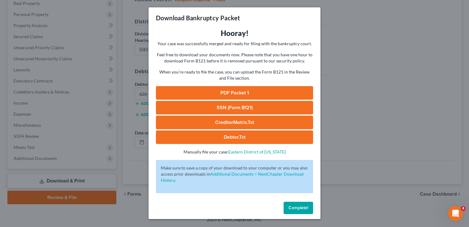
click at [253, 92] on link "PDF Packet 1" at bounding box center [234, 93] width 157 height 14
click at [264, 104] on link "SSN (Form B121)" at bounding box center [234, 108] width 157 height 14
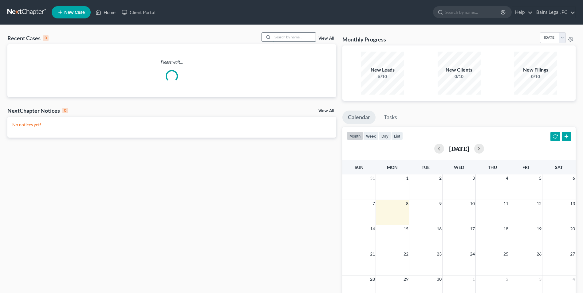
click at [284, 35] on input "search" at bounding box center [294, 37] width 43 height 9
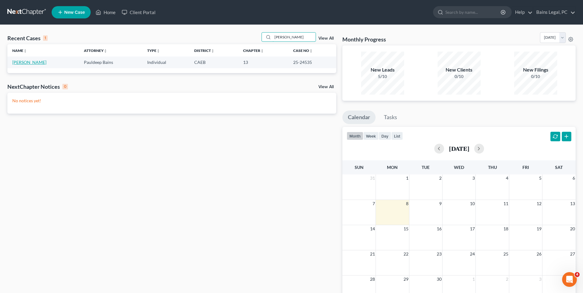
type input "[PERSON_NAME]"
click at [37, 60] on link "[PERSON_NAME]" at bounding box center [29, 62] width 34 height 5
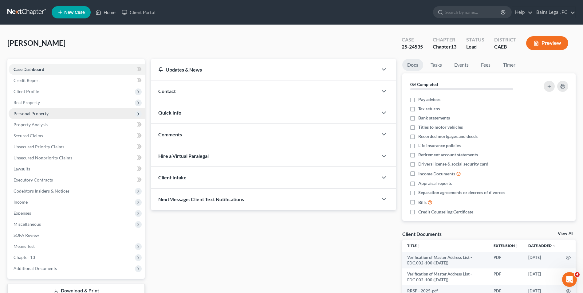
click at [34, 113] on span "Personal Property" at bounding box center [31, 113] width 35 height 5
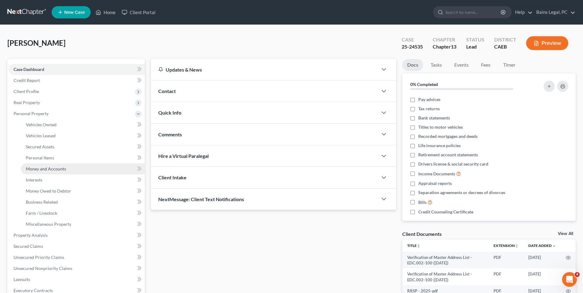
click at [53, 167] on span "Money and Accounts" at bounding box center [46, 168] width 40 height 5
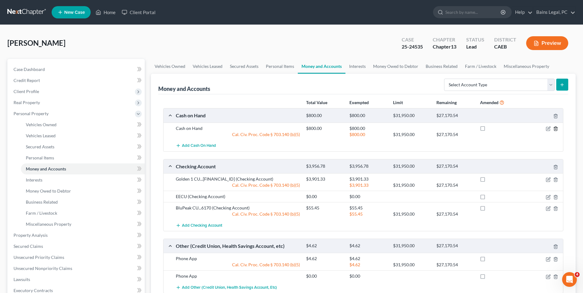
click at [556, 129] on icon "button" at bounding box center [555, 128] width 5 height 5
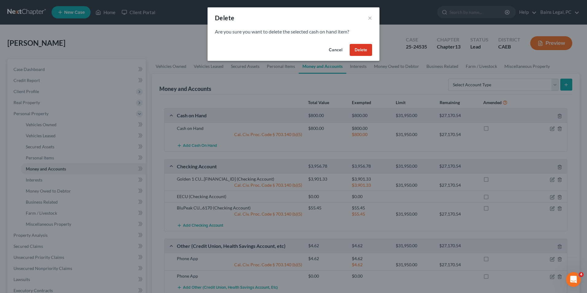
click at [364, 49] on button "Delete" at bounding box center [361, 50] width 22 height 12
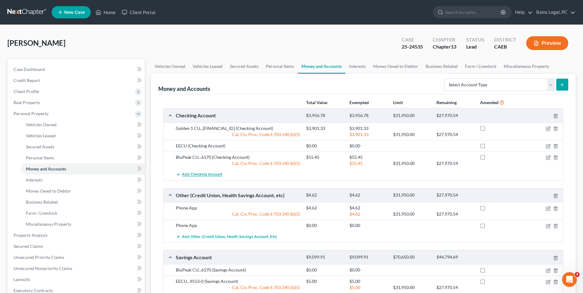
click at [199, 177] on span "Add Checking Account" at bounding box center [202, 174] width 40 height 5
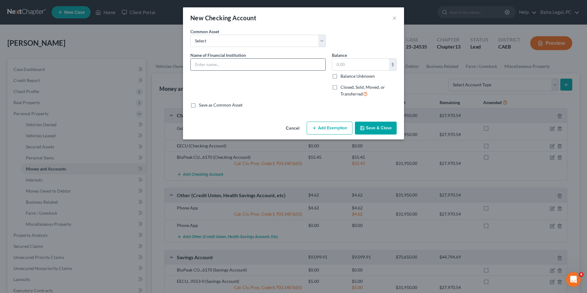
click at [227, 60] on input "text" at bounding box center [258, 65] width 135 height 12
type input "CHIME"
type input "800"
click at [331, 125] on button "Add Exemption" at bounding box center [330, 128] width 46 height 13
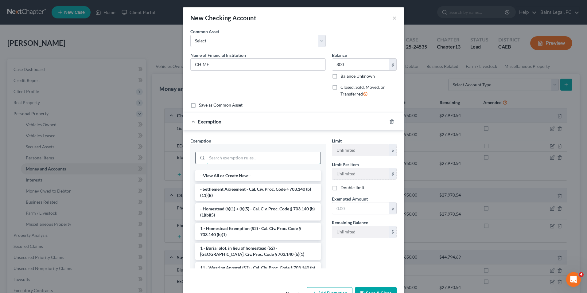
click at [287, 157] on input "search" at bounding box center [264, 158] width 114 height 12
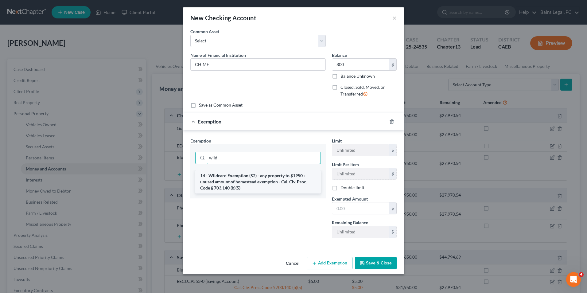
type input "wild"
click at [288, 177] on li "14 - Wildcard Exemption (S2) - any property to $1950 + unused amount of homeste…" at bounding box center [258, 181] width 126 height 23
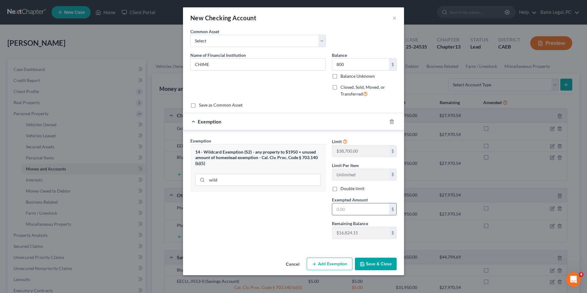
click at [347, 206] on input "text" at bounding box center [360, 209] width 57 height 12
type input "800"
click at [370, 263] on button "Save & Close" at bounding box center [376, 264] width 42 height 13
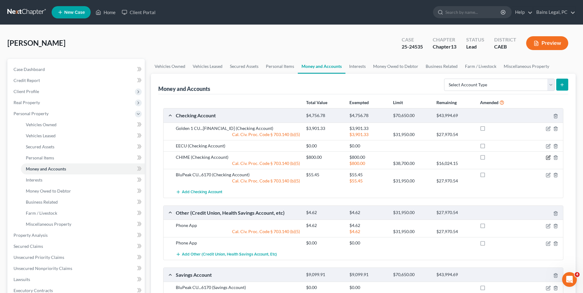
click at [548, 157] on icon "button" at bounding box center [548, 157] width 5 height 5
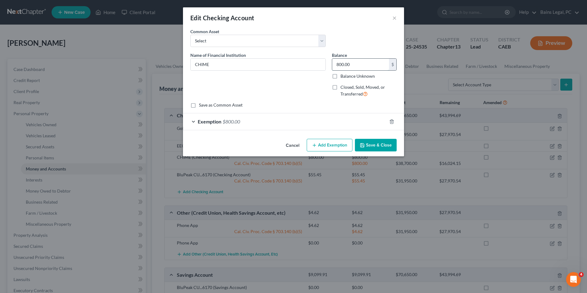
click at [351, 63] on input "800.00" at bounding box center [360, 65] width 57 height 12
type input "600"
click at [339, 112] on form "An exemption set must first be selected from the Filing Information section. Co…" at bounding box center [293, 79] width 206 height 102
click at [339, 117] on div "Exemption $800.00" at bounding box center [285, 121] width 204 height 16
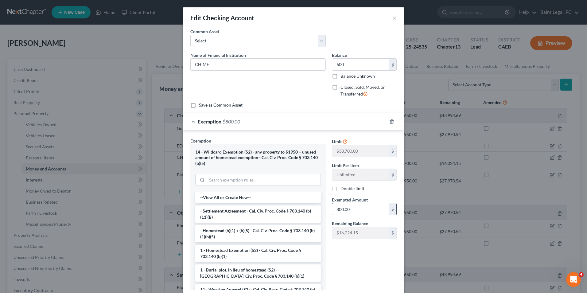
click at [353, 213] on input "800.00" at bounding box center [360, 209] width 57 height 12
type input "600"
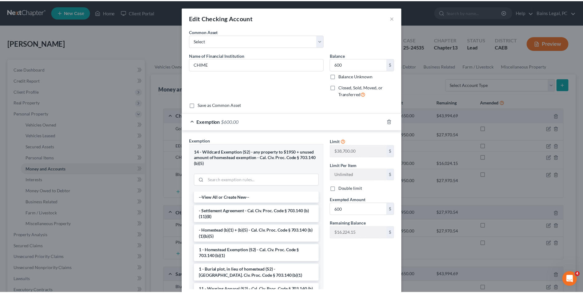
scroll to position [41, 0]
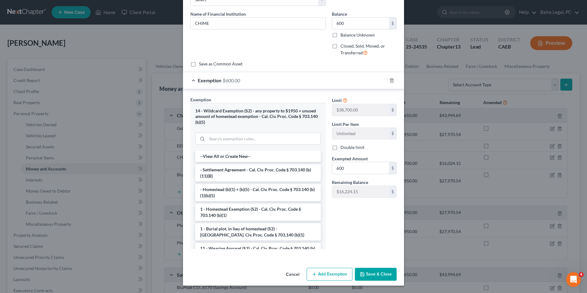
click at [368, 271] on button "Save & Close" at bounding box center [376, 274] width 42 height 13
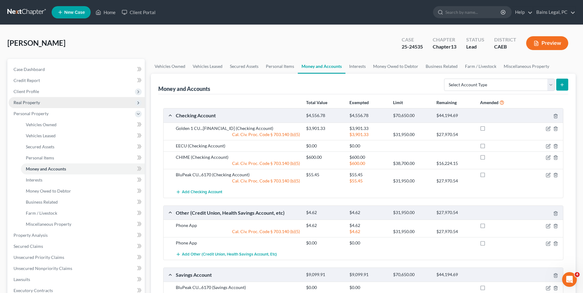
click at [39, 108] on span "Real Property" at bounding box center [77, 102] width 136 height 11
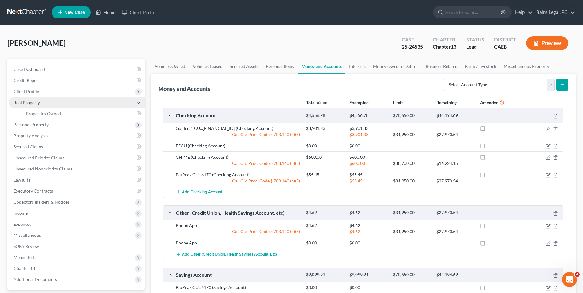
click at [39, 108] on span "Real Property" at bounding box center [77, 102] width 136 height 11
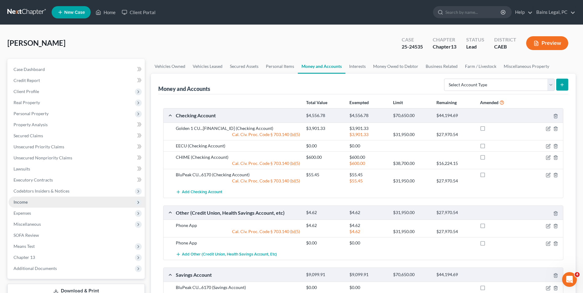
click at [44, 201] on span "Income" at bounding box center [77, 202] width 136 height 11
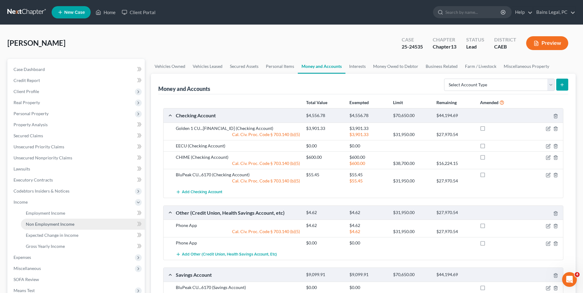
click at [49, 225] on span "Non Employment Income" at bounding box center [50, 224] width 49 height 5
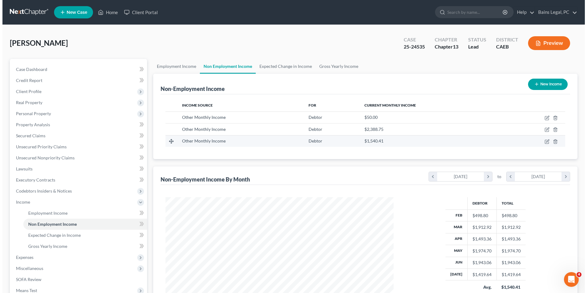
scroll to position [114, 240]
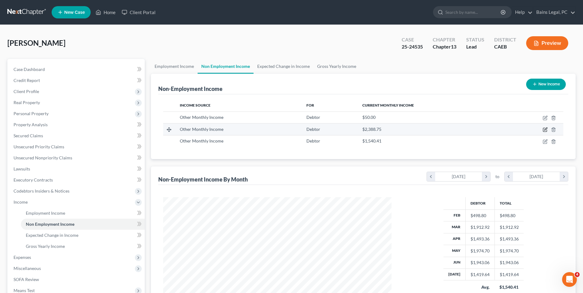
click at [544, 129] on icon "button" at bounding box center [545, 129] width 5 height 5
select select "13"
select select "0"
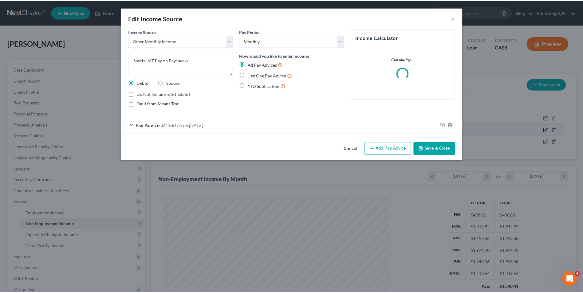
scroll to position [115, 243]
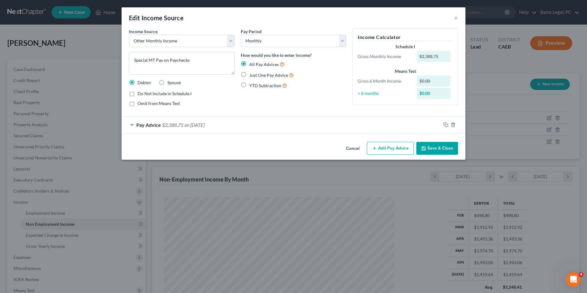
click at [147, 95] on span "Do Not Include in Schedule I" at bounding box center [165, 93] width 54 height 5
click at [144, 95] on input "Do Not Include in Schedule I" at bounding box center [142, 93] width 4 height 4
checkbox input "true"
drag, startPoint x: 190, startPoint y: 60, endPoint x: 50, endPoint y: 44, distance: 140.7
click at [50, 44] on div "Edit Income Source × Income Source * Select Unemployment Disability (from emplo…" at bounding box center [293, 146] width 587 height 293
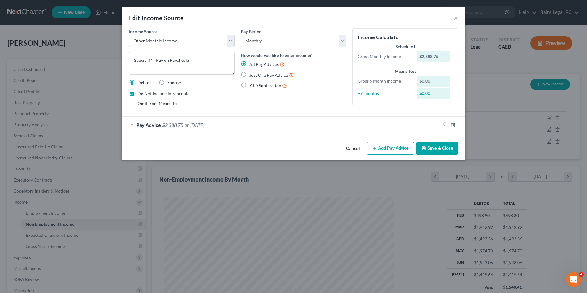
click at [386, 145] on button "Add Pay Advice" at bounding box center [390, 148] width 47 height 13
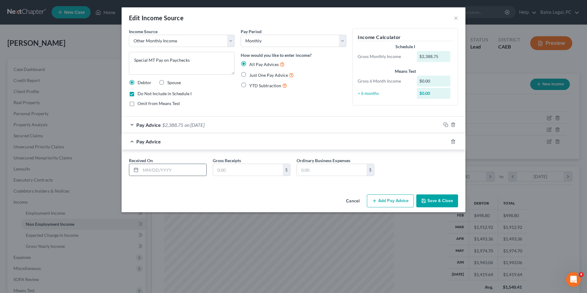
click at [170, 170] on input "text" at bounding box center [174, 170] width 66 height 12
type input "01/01/2000"
click at [235, 167] on input "text" at bounding box center [248, 170] width 70 height 12
type input "1,200"
click at [405, 164] on div "Received On * 01/01/2000 Gross Receipts 1,200 $ Ordinary Business Expenses $" at bounding box center [293, 169] width 335 height 24
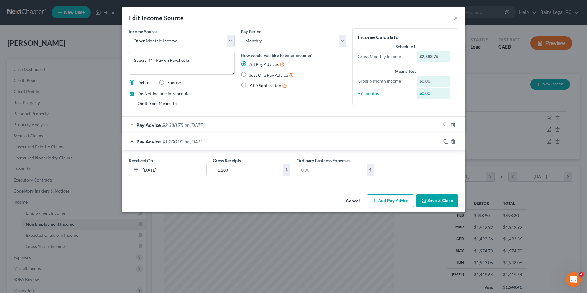
click at [138, 93] on label "Do Not Include in Schedule I" at bounding box center [165, 94] width 54 height 6
click at [140, 93] on input "Do Not Include in Schedule I" at bounding box center [142, 93] width 4 height 4
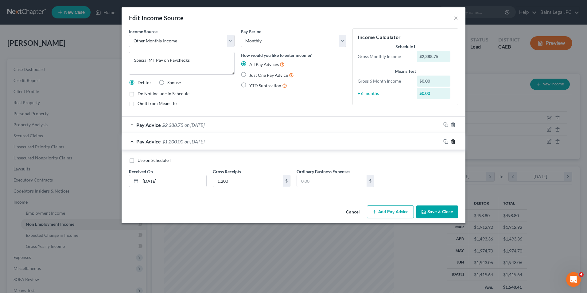
click at [454, 142] on line "button" at bounding box center [454, 141] width 0 height 1
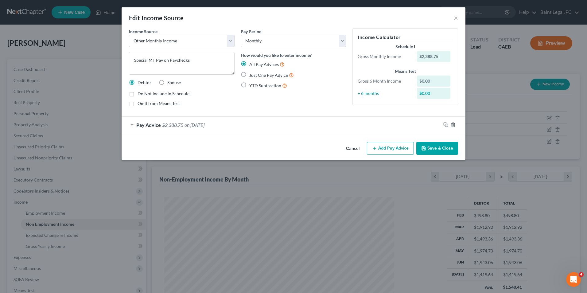
click at [138, 95] on label "Do Not Include in Schedule I" at bounding box center [165, 94] width 54 height 6
click at [140, 95] on input "Do Not Include in Schedule I" at bounding box center [142, 93] width 4 height 4
checkbox input "true"
drag, startPoint x: 198, startPoint y: 58, endPoint x: 59, endPoint y: 67, distance: 139.4
click at [59, 67] on div "Edit Income Source × Income Source * Select Unemployment Disability (from emplo…" at bounding box center [293, 146] width 587 height 293
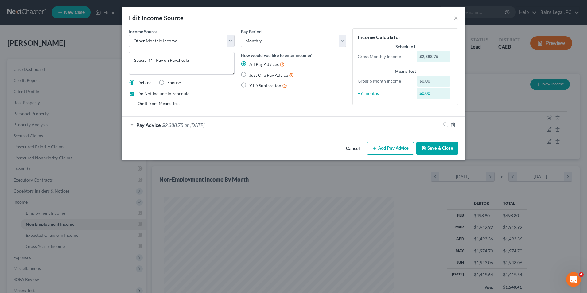
click at [434, 147] on button "Save & Close" at bounding box center [438, 148] width 42 height 13
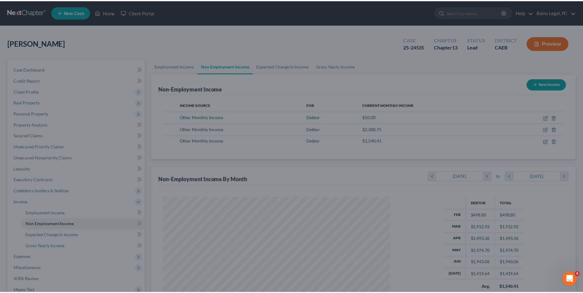
scroll to position [307103, 306977]
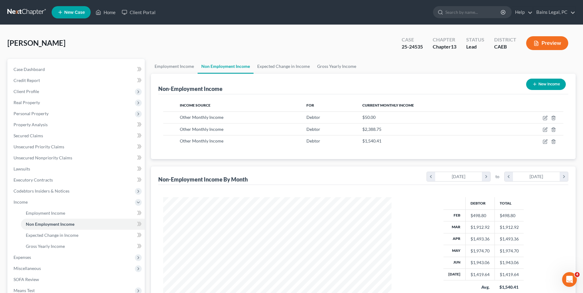
click at [535, 80] on button "New Income" at bounding box center [546, 84] width 40 height 11
select select "0"
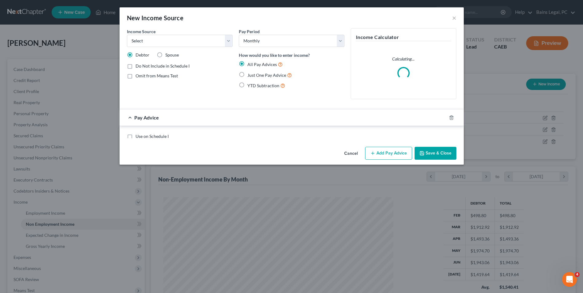
scroll to position [115, 243]
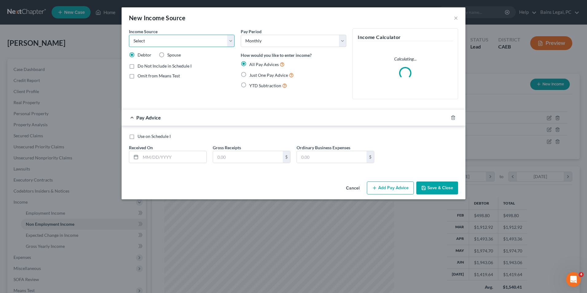
click at [186, 41] on select "Select Unemployment Disability (from employer) Pension Retirement Social Securi…" at bounding box center [182, 41] width 106 height 12
select select "13"
click at [129, 35] on select "Select Unemployment Disability (from employer) Pension Retirement Social Securi…" at bounding box center [182, 41] width 106 height 12
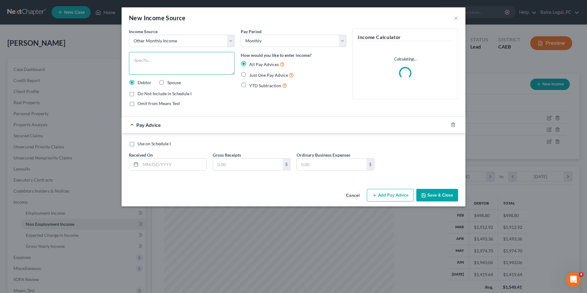
click at [177, 55] on textarea at bounding box center [182, 63] width 106 height 23
paste textarea "Special MT Pay on Paychecks"
type textarea "Special MT Pay on Paychecks"
click at [138, 104] on label "Omit from Means Test" at bounding box center [159, 103] width 42 height 6
click at [140, 104] on input "Omit from Means Test" at bounding box center [142, 102] width 4 height 4
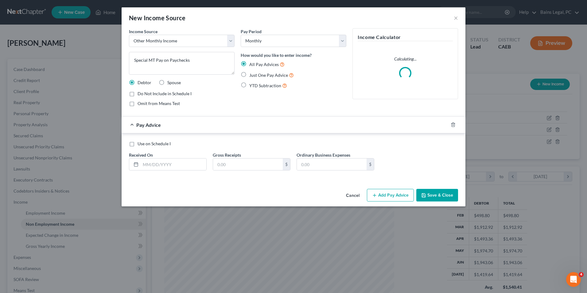
checkbox input "true"
click at [138, 144] on label "Use on Schedule I" at bounding box center [154, 144] width 33 height 6
click at [140, 144] on input "Use on Schedule I" at bounding box center [142, 143] width 4 height 4
checkbox input "true"
click at [158, 163] on input "text" at bounding box center [174, 165] width 66 height 12
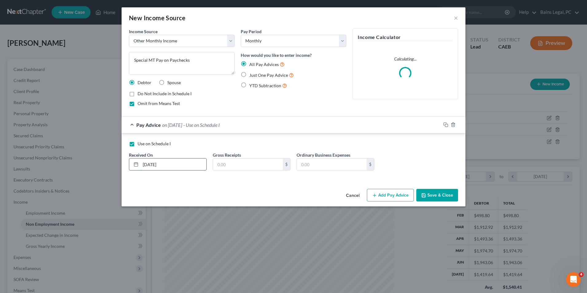
type input "01/01/2000"
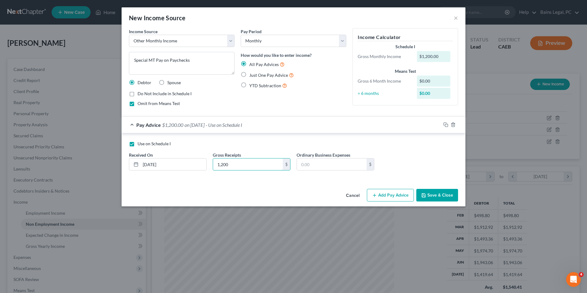
type input "1,200"
click at [437, 194] on button "Save & Close" at bounding box center [438, 195] width 42 height 13
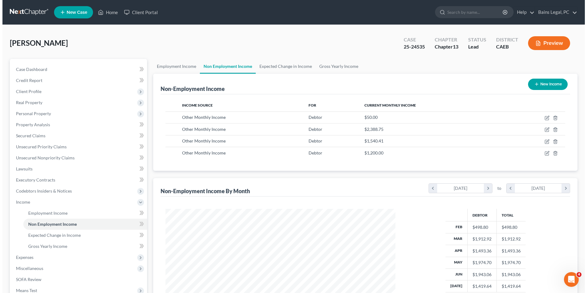
scroll to position [307103, 306977]
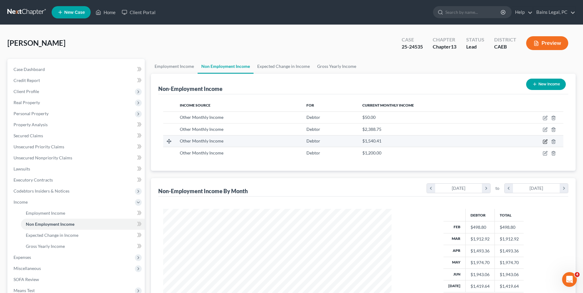
click at [544, 142] on icon "button" at bounding box center [545, 141] width 5 height 5
select select "13"
select select "0"
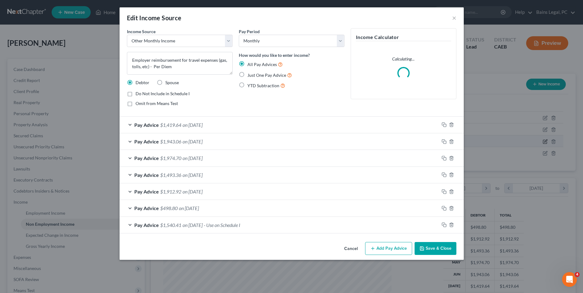
scroll to position [115, 243]
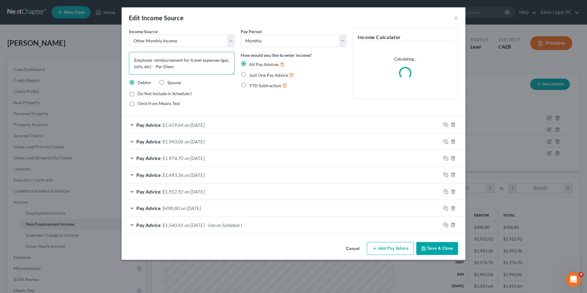
drag, startPoint x: 189, startPoint y: 67, endPoint x: 65, endPoint y: 41, distance: 126.8
click at [65, 41] on div "Edit Income Source × Income Source * Select Unemployment Disability (from emplo…" at bounding box center [293, 146] width 587 height 293
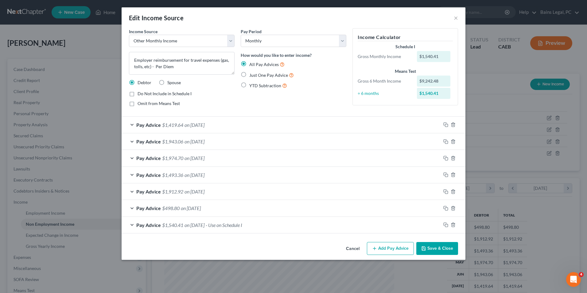
click at [146, 93] on span "Do Not Include in Schedule I" at bounding box center [165, 93] width 54 height 5
click at [144, 93] on input "Do Not Include in Schedule I" at bounding box center [142, 93] width 4 height 4
checkbox input "true"
click at [437, 251] on button "Save & Close" at bounding box center [438, 248] width 42 height 13
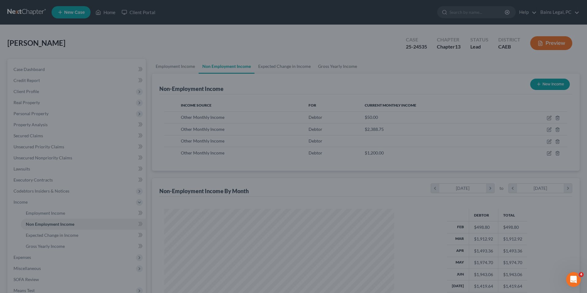
scroll to position [307103, 306977]
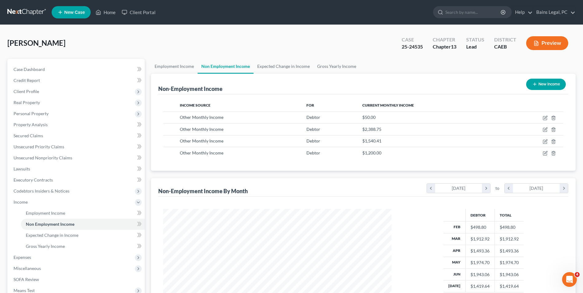
click at [561, 82] on button "New Income" at bounding box center [546, 84] width 40 height 11
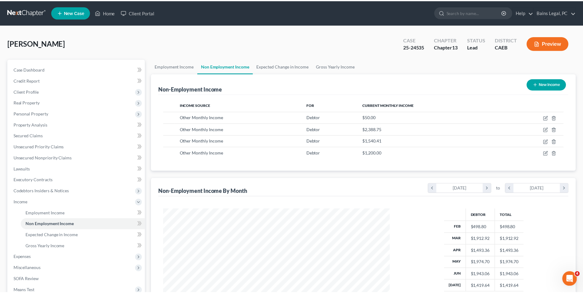
scroll to position [115, 243]
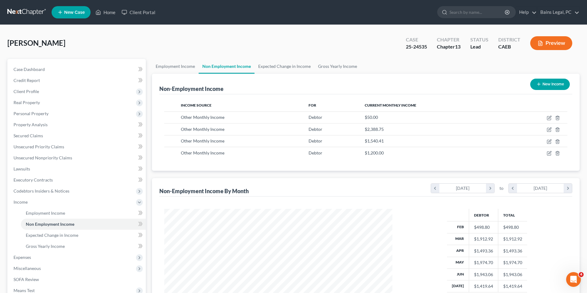
select select "0"
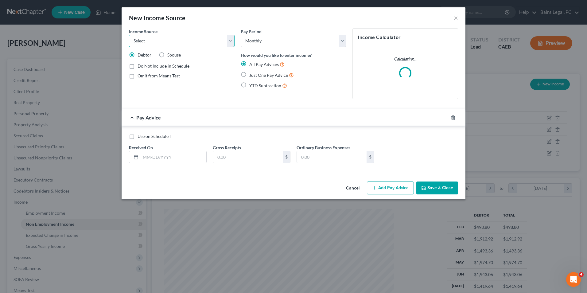
click at [166, 43] on select "Select Unemployment Disability (from employer) Pension Retirement Social Securi…" at bounding box center [182, 41] width 106 height 12
select select "13"
click at [129, 35] on select "Select Unemployment Disability (from employer) Pension Retirement Social Securi…" at bounding box center [182, 41] width 106 height 12
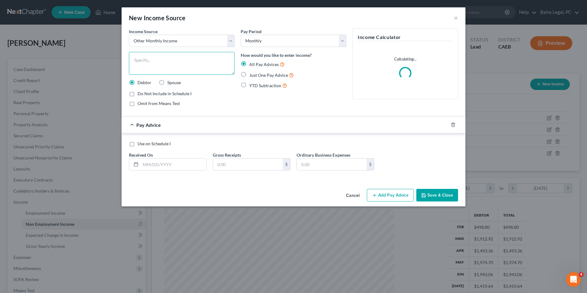
click at [181, 57] on textarea at bounding box center [182, 63] width 106 height 23
paste textarea "Employer reimbursement for travel expenses (gas, tolls, etc) - Per Diem"
type textarea "Employer reimbursement for travel expenses (gas, tolls, etc) - Per Diem"
click at [165, 168] on input "text" at bounding box center [174, 165] width 66 height 12
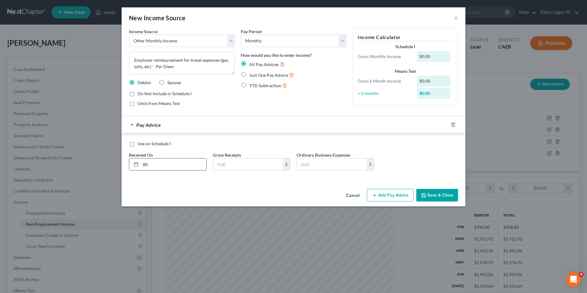
type input "8"
type input "01/01/2000"
click at [138, 144] on label "Use on Schedule I" at bounding box center [154, 144] width 33 height 6
click at [140, 144] on input "Use on Schedule I" at bounding box center [142, 143] width 4 height 4
checkbox input "true"
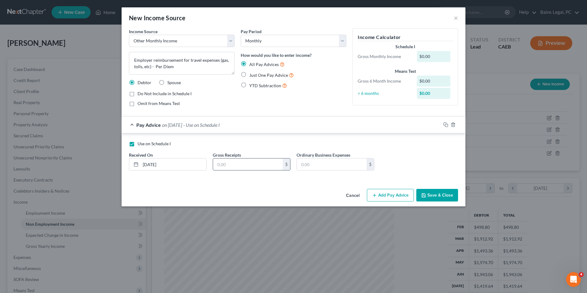
click at [233, 161] on input "text" at bounding box center [248, 165] width 70 height 12
type input "800"
click at [138, 104] on label "Omit from Means Test" at bounding box center [159, 103] width 42 height 6
click at [140, 104] on input "Omit from Means Test" at bounding box center [142, 102] width 4 height 4
checkbox input "true"
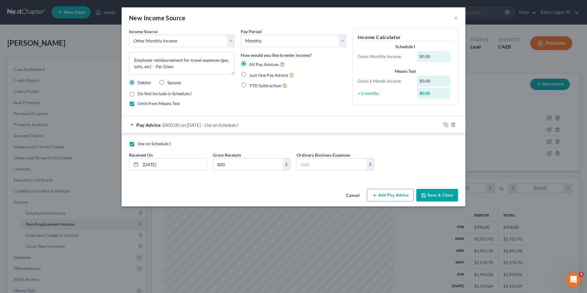
click at [449, 199] on button "Save & Close" at bounding box center [438, 195] width 42 height 13
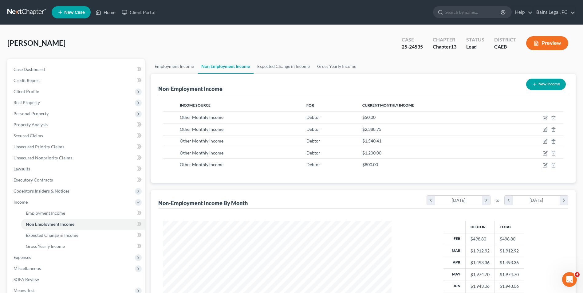
scroll to position [307103, 306977]
click at [190, 62] on link "Employment Income" at bounding box center [174, 66] width 47 height 15
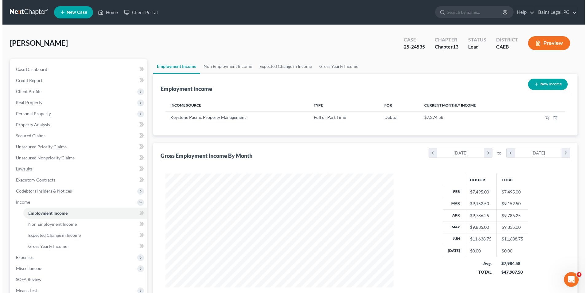
scroll to position [114, 240]
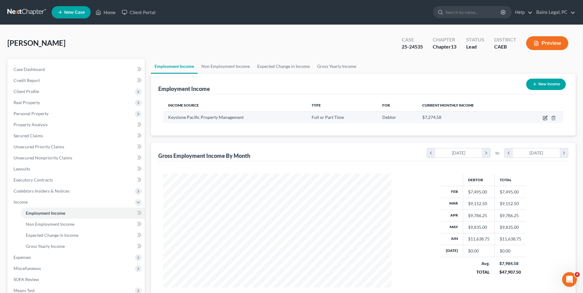
click at [545, 119] on icon "button" at bounding box center [545, 118] width 5 height 5
select select "0"
select select "4"
select select "2"
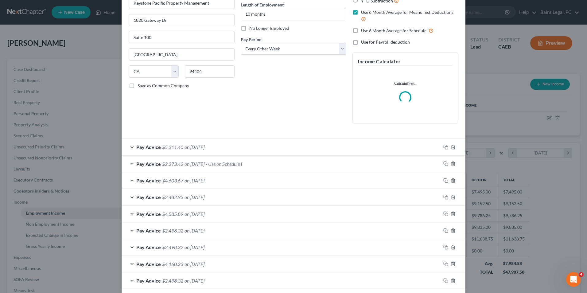
scroll to position [81, 0]
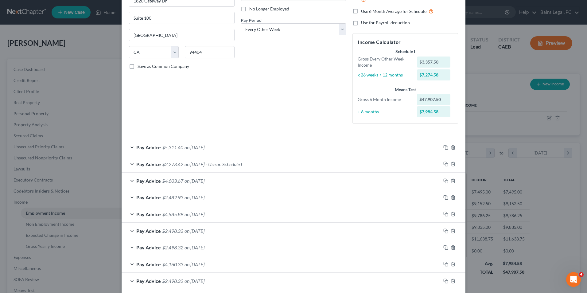
click at [219, 141] on div "Pay Advice $5,311.40 on 06/20/2025" at bounding box center [282, 147] width 320 height 16
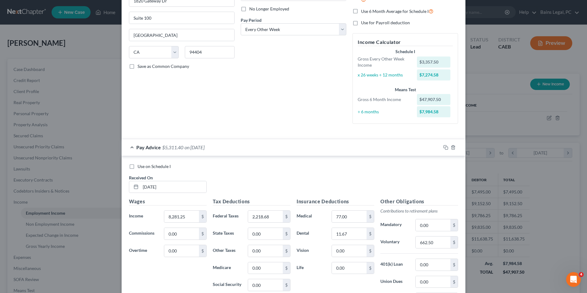
click at [219, 141] on div "Pay Advice $5,311.40 on 06/20/2025" at bounding box center [282, 147] width 320 height 16
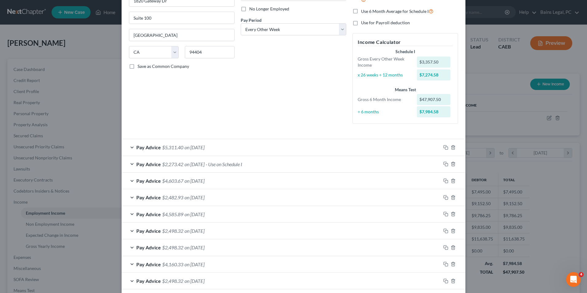
click at [223, 164] on span "- Use on Schedule I" at bounding box center [224, 164] width 37 height 6
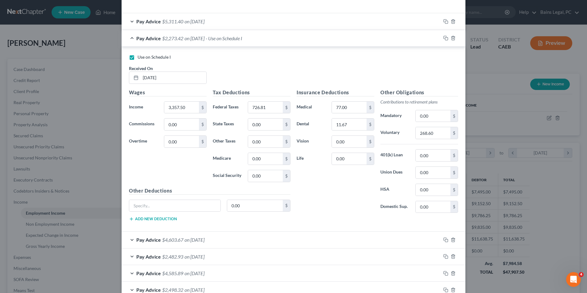
scroll to position [210, 0]
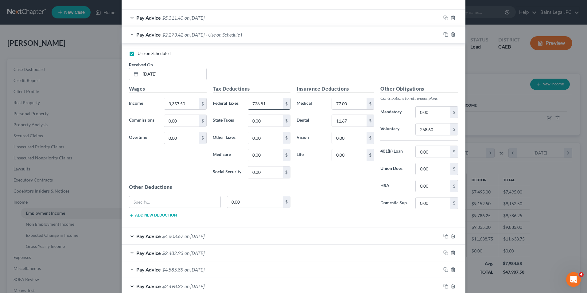
click at [270, 101] on input "726.81" at bounding box center [265, 104] width 35 height 12
type input "796"
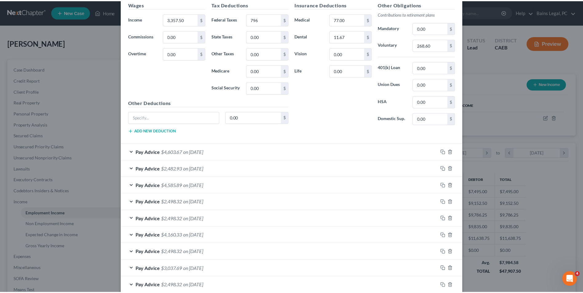
scroll to position [363, 0]
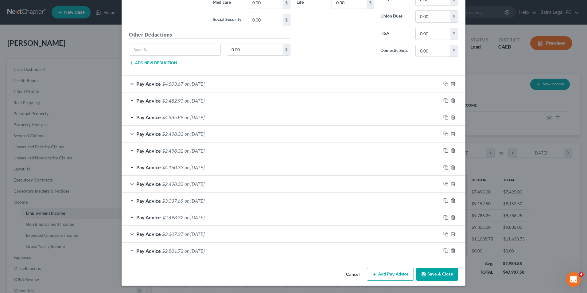
click at [443, 274] on button "Save & Close" at bounding box center [438, 274] width 42 height 13
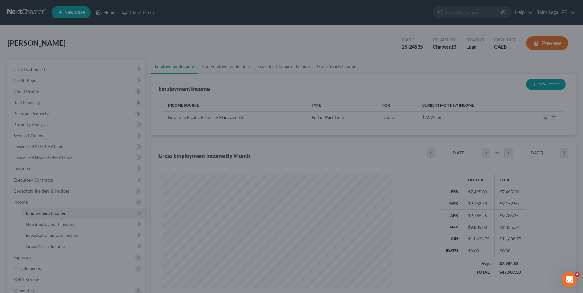
scroll to position [307103, 306977]
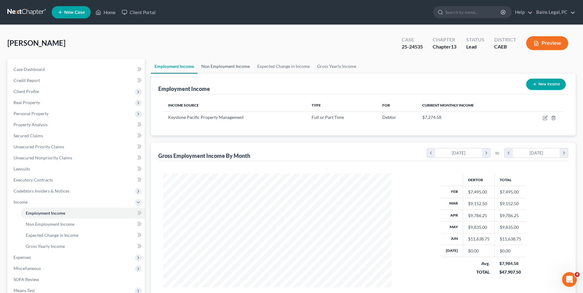
click at [225, 69] on link "Non Employment Income" at bounding box center [226, 66] width 56 height 15
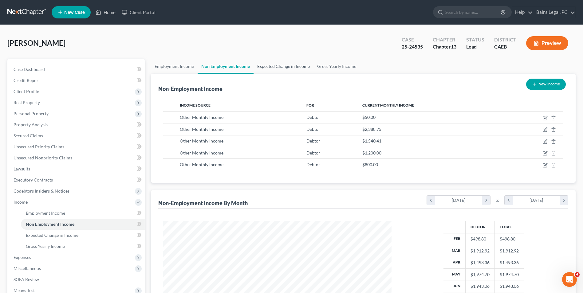
scroll to position [114, 240]
click at [273, 67] on link "Expected Change in Income" at bounding box center [283, 66] width 60 height 15
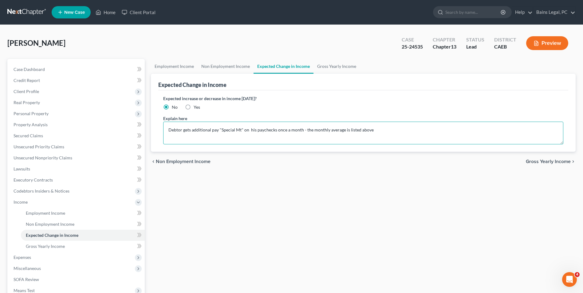
click at [381, 131] on textarea "Debtor gets additional pay "Special Mt" on his paychecks once a month - the mon…" at bounding box center [363, 133] width 400 height 23
drag, startPoint x: 381, startPoint y: 131, endPoint x: 378, endPoint y: 132, distance: 3.7
click at [378, 132] on textarea "Debtor gets additional pay "Special Mt" on his paychecks once a month - the mon…" at bounding box center [363, 133] width 400 height 23
drag, startPoint x: 218, startPoint y: 130, endPoint x: 191, endPoint y: 132, distance: 26.8
click at [191, 132] on textarea "Debtor gets additional pay "Special Mt" on his paychecks once a month - the mon…" at bounding box center [363, 133] width 400 height 23
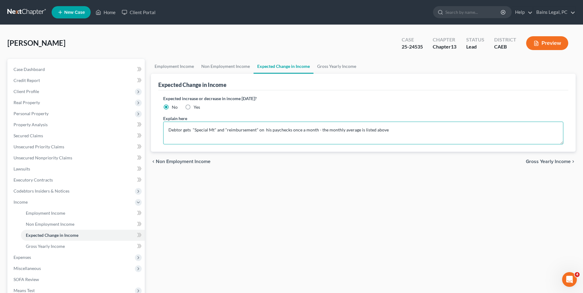
click at [416, 132] on textarea "Debtor gets "Special Mt" and "reimbursement" on his paychecks once a month - th…" at bounding box center [363, 133] width 400 height 23
click at [502, 129] on textarea "Debtor gets "Special Mt" and "reimbursement" on his paychecks once a month. Deb…" at bounding box center [363, 133] width 400 height 23
type textarea "Debtor gets "Special Mt" and "reimbursement" on his paychecks once a month. Deb…"
click at [194, 108] on label "Yes" at bounding box center [197, 107] width 6 height 6
click at [196, 108] on input "Yes" at bounding box center [198, 106] width 4 height 4
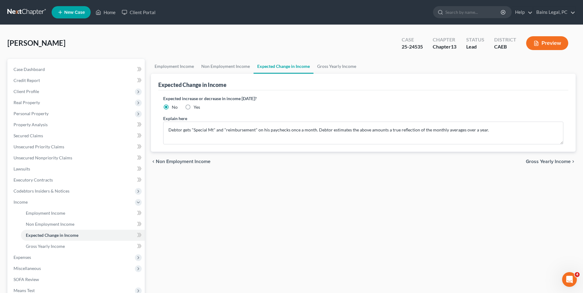
radio input "true"
click at [189, 69] on link "Employment Income" at bounding box center [174, 66] width 47 height 15
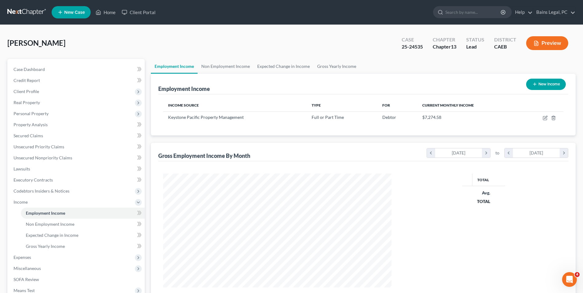
scroll to position [114, 240]
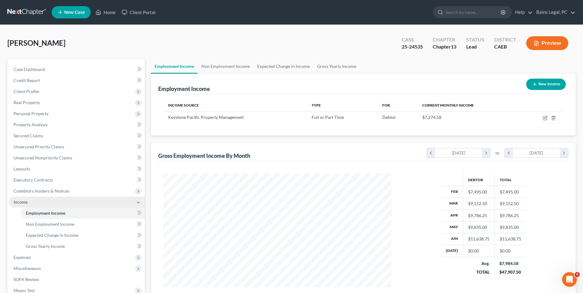
click at [30, 204] on span "Income" at bounding box center [77, 202] width 136 height 11
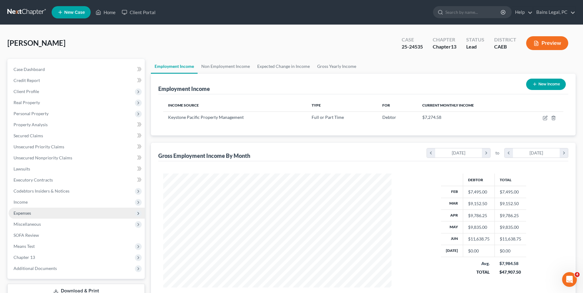
click at [32, 212] on span "Expenses" at bounding box center [77, 213] width 136 height 11
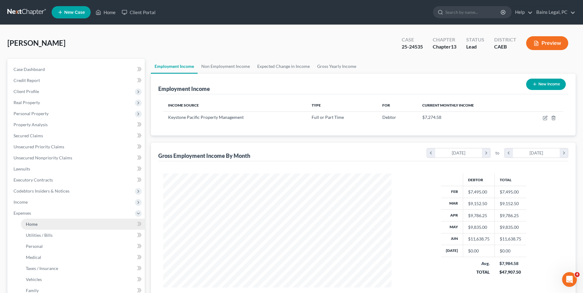
click at [37, 222] on span "Home" at bounding box center [32, 224] width 12 height 5
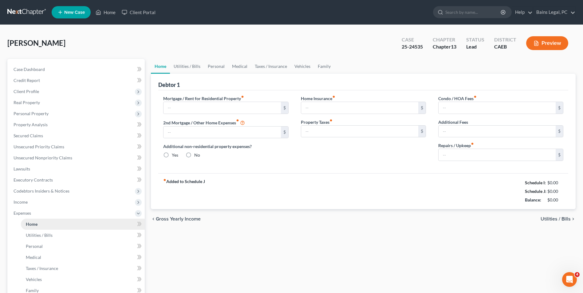
type input "880.00"
type input "0.00"
radio input "true"
type input "53.72"
type input "0.00"
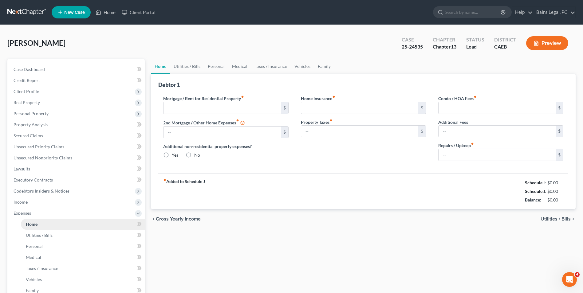
type input "0.00"
click at [190, 108] on input "880.00" at bounding box center [221, 108] width 117 height 12
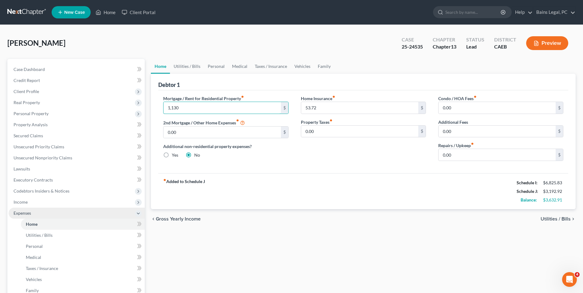
type input "1,130"
click at [43, 208] on span "Expenses" at bounding box center [77, 213] width 136 height 11
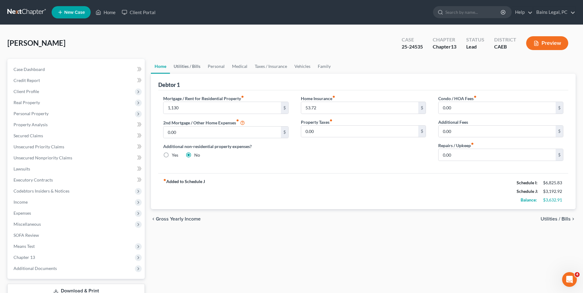
click at [194, 69] on link "Utilities / Bills" at bounding box center [187, 66] width 34 height 15
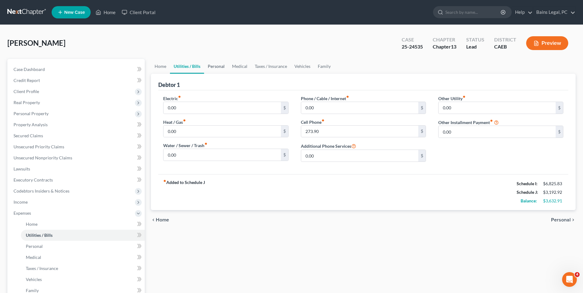
click at [214, 67] on link "Personal" at bounding box center [216, 66] width 24 height 15
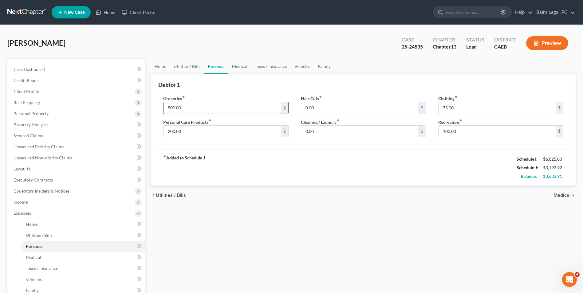
click at [188, 109] on input "500.00" at bounding box center [221, 108] width 117 height 12
type input "600"
type input "125"
type input "200"
click at [237, 61] on link "Medical" at bounding box center [239, 66] width 23 height 15
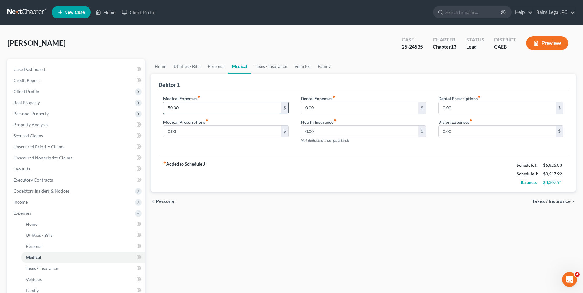
click at [208, 106] on input "50.00" at bounding box center [221, 108] width 117 height 12
type input "175"
click at [276, 65] on link "Taxes / Insurance" at bounding box center [271, 66] width 40 height 15
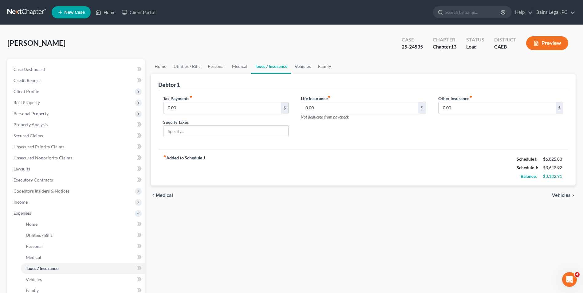
click at [305, 65] on link "Vehicles" at bounding box center [302, 66] width 23 height 15
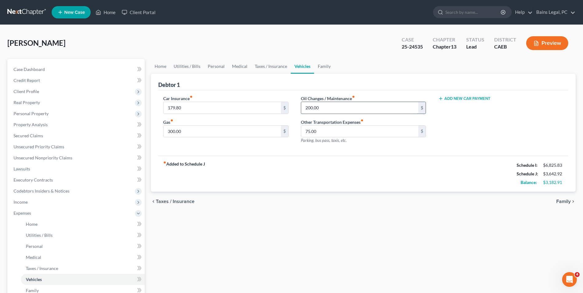
click at [331, 106] on input "200.00" at bounding box center [359, 108] width 117 height 12
type input "300"
click at [318, 63] on link "Family" at bounding box center [324, 66] width 20 height 15
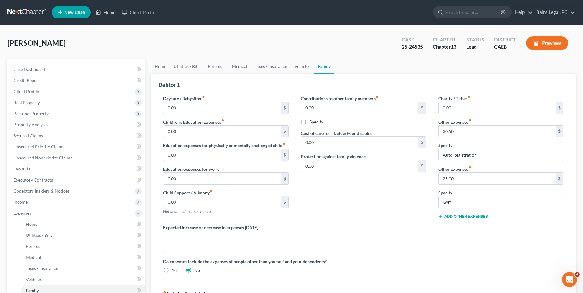
click at [465, 218] on button "Add Other Expenses" at bounding box center [463, 216] width 50 height 5
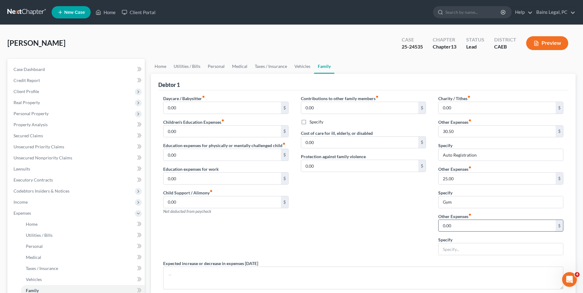
click at [464, 228] on input "0.00" at bounding box center [496, 226] width 117 height 12
type input "100"
type input "Replacement of used household goods"
click at [332, 226] on div "Contributions to other family members fiber_manual_record 0.00 $ Specify Cost o…" at bounding box center [363, 177] width 137 height 165
click at [25, 211] on span "Expenses" at bounding box center [23, 212] width 18 height 5
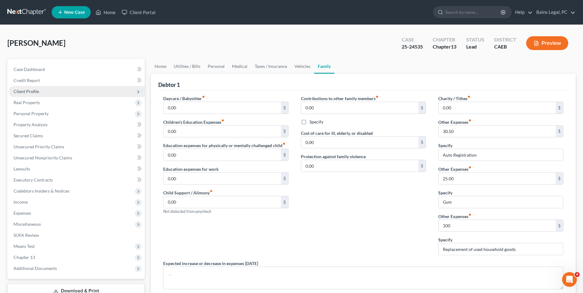
click at [58, 91] on span "Client Profile" at bounding box center [77, 91] width 136 height 11
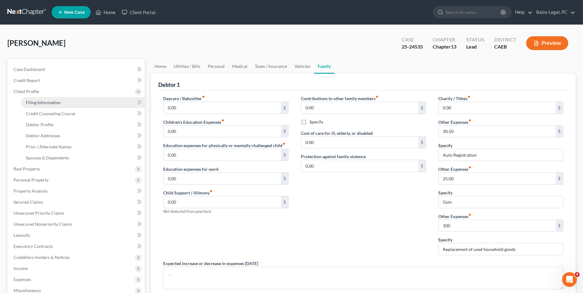
click at [51, 107] on link "Filing Information" at bounding box center [83, 102] width 124 height 11
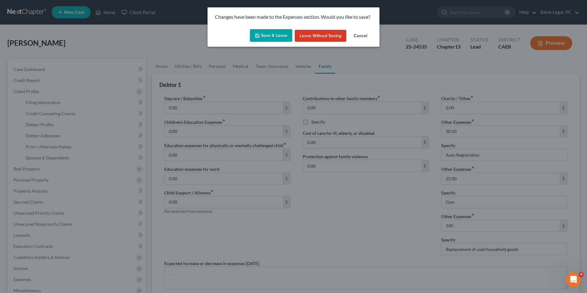
click at [273, 33] on button "Save & Leave" at bounding box center [271, 35] width 42 height 13
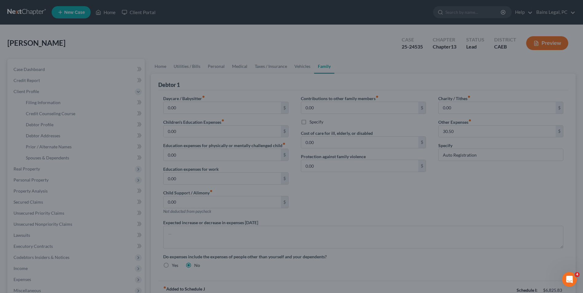
select select "1"
select select "0"
select select "3"
select select "4"
select select "0"
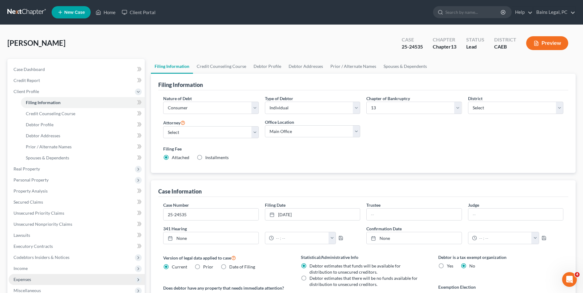
click at [25, 275] on span "Expenses" at bounding box center [77, 279] width 136 height 11
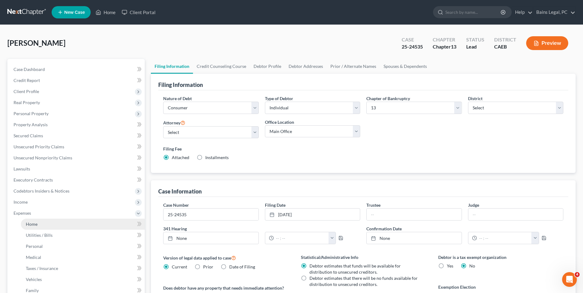
click at [53, 229] on link "Home" at bounding box center [83, 224] width 124 height 11
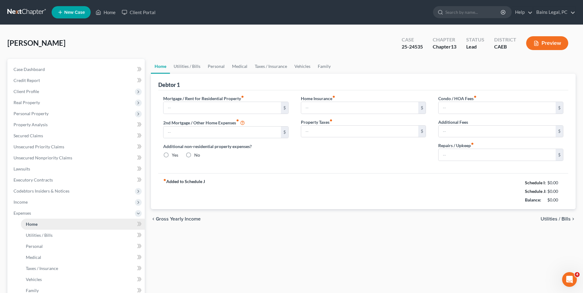
type input "1,130.00"
type input "0.00"
radio input "true"
type input "53.72"
type input "0.00"
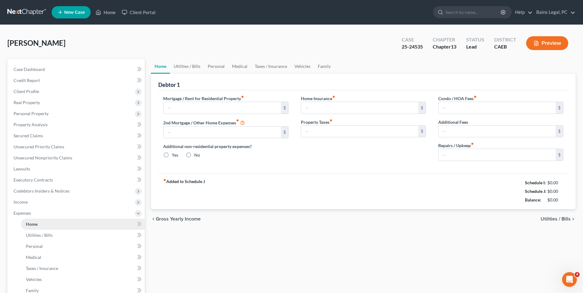
type input "0.00"
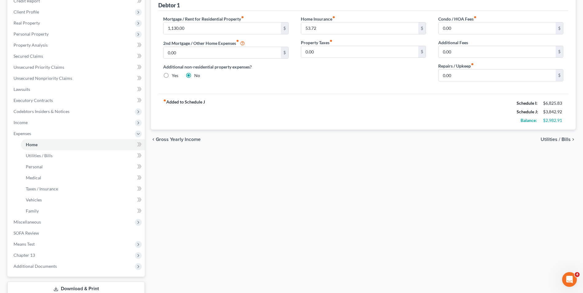
scroll to position [111, 0]
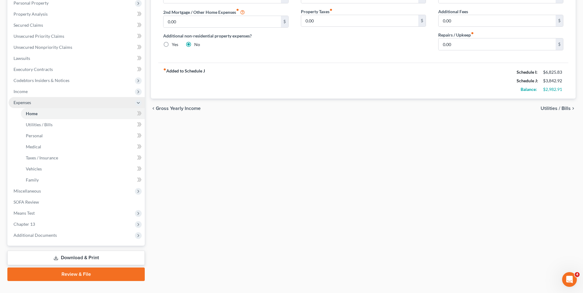
click at [25, 98] on span "Expenses" at bounding box center [77, 102] width 136 height 11
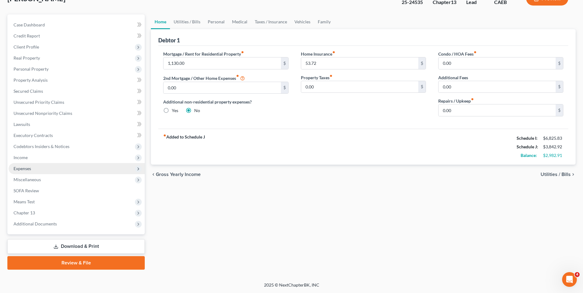
scroll to position [45, 0]
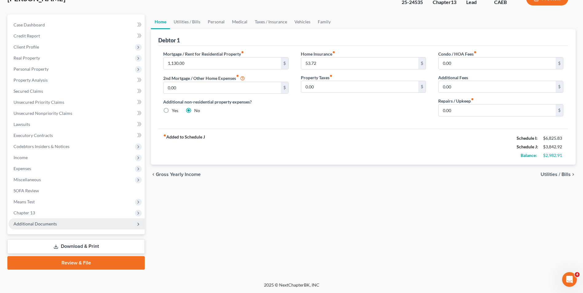
click at [29, 220] on span "Additional Documents" at bounding box center [77, 223] width 136 height 11
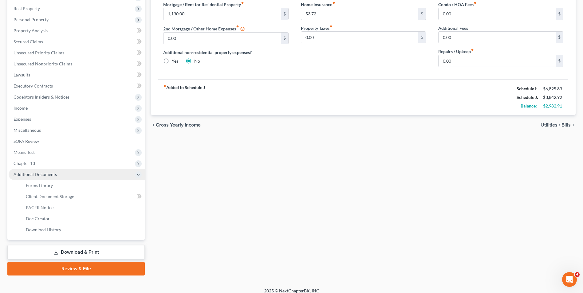
scroll to position [100, 0]
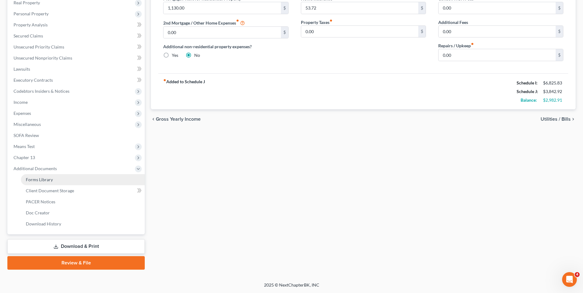
click at [32, 178] on span "Forms Library" at bounding box center [39, 179] width 27 height 5
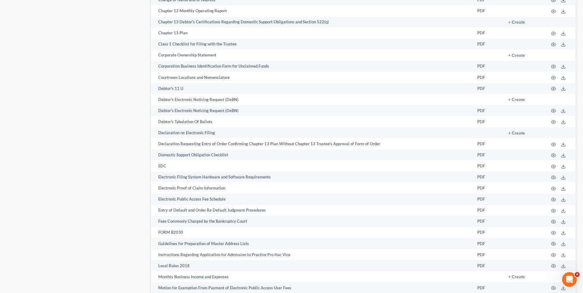
scroll to position [896, 0]
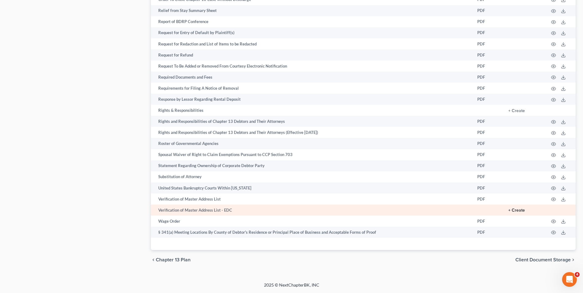
click at [515, 210] on button "+ Create" at bounding box center [516, 210] width 17 height 4
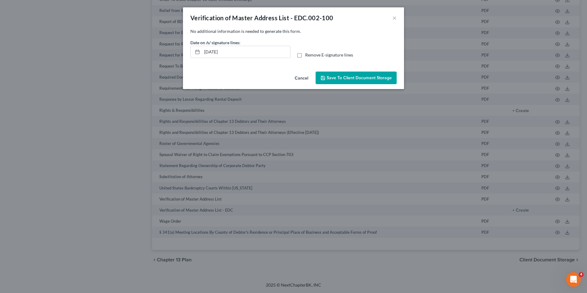
click at [302, 80] on button "Cancel" at bounding box center [301, 78] width 23 height 12
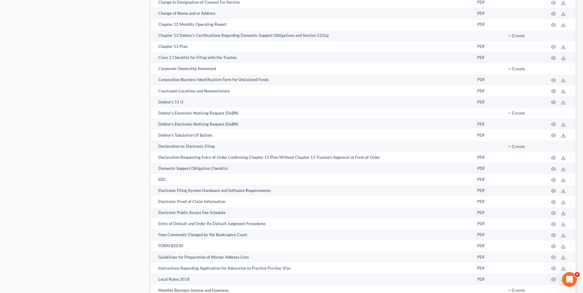
scroll to position [127, 0]
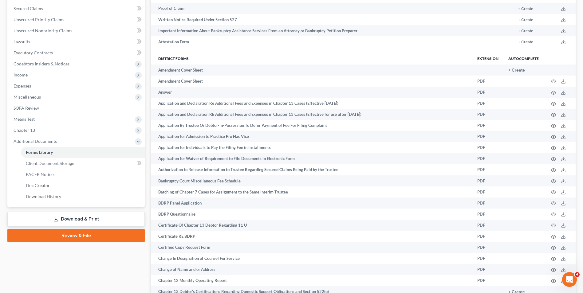
click at [72, 216] on link "Download & Print" at bounding box center [75, 219] width 137 height 14
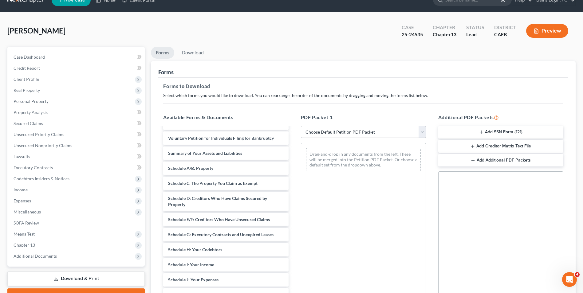
scroll to position [105, 0]
drag, startPoint x: 223, startPoint y: 265, endPoint x: 341, endPoint y: 216, distance: 127.8
click at [293, 200] on div "Schedule I: Your Income Verification of Master Address List - EDC.002-100 (08/2…" at bounding box center [225, 213] width 135 height 382
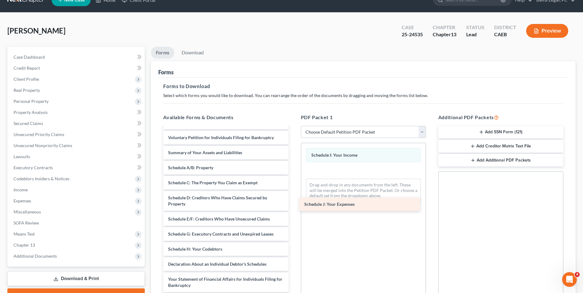
drag, startPoint x: 206, startPoint y: 265, endPoint x: 342, endPoint y: 205, distance: 148.7
click at [293, 205] on div "Schedule J: Your Expenses Verification of Master Address List - EDC.002-100 (08…" at bounding box center [225, 205] width 135 height 367
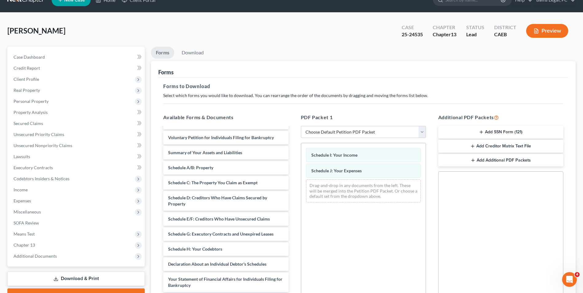
scroll to position [86, 0]
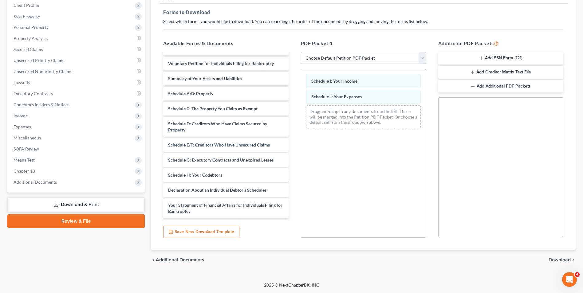
click at [551, 261] on span "Download" at bounding box center [559, 259] width 22 height 5
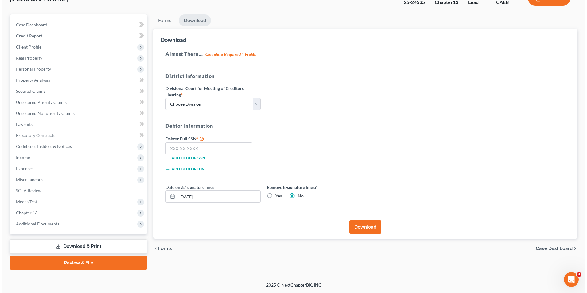
scroll to position [45, 0]
click at [229, 97] on label "Divisional Court for Meeting of Creditors Hearing *" at bounding box center [210, 91] width 95 height 13
click at [190, 104] on select "Choose Division Fresno Modesto [GEOGRAPHIC_DATA]" at bounding box center [210, 104] width 95 height 12
select select "2"
click at [163, 98] on select "Choose Division Fresno Modesto [GEOGRAPHIC_DATA]" at bounding box center [210, 104] width 95 height 12
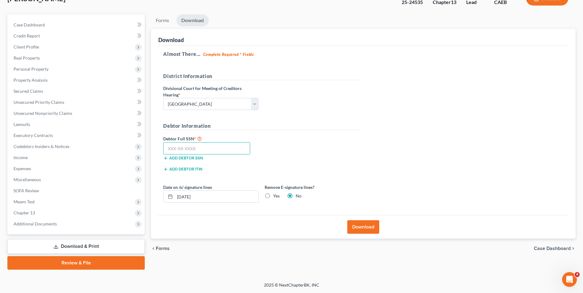
click at [187, 151] on input "text" at bounding box center [206, 148] width 87 height 12
type input "000-00-0000"
click at [274, 193] on label "Yes" at bounding box center [276, 196] width 6 height 6
click at [276, 193] on input "Yes" at bounding box center [278, 195] width 4 height 4
radio input "true"
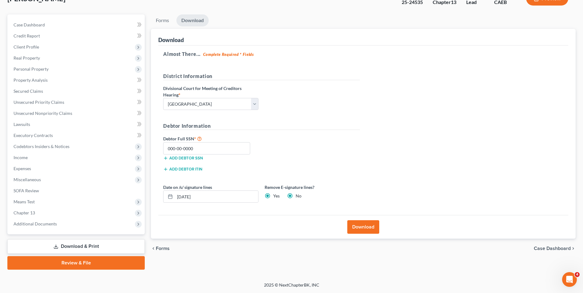
radio input "false"
click at [355, 222] on button "Download" at bounding box center [363, 227] width 32 height 14
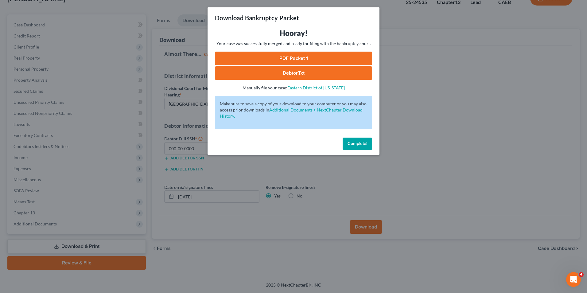
click at [341, 59] on link "PDF Packet 1" at bounding box center [293, 59] width 157 height 14
